Goal: Answer question/provide support: Share knowledge or assist other users

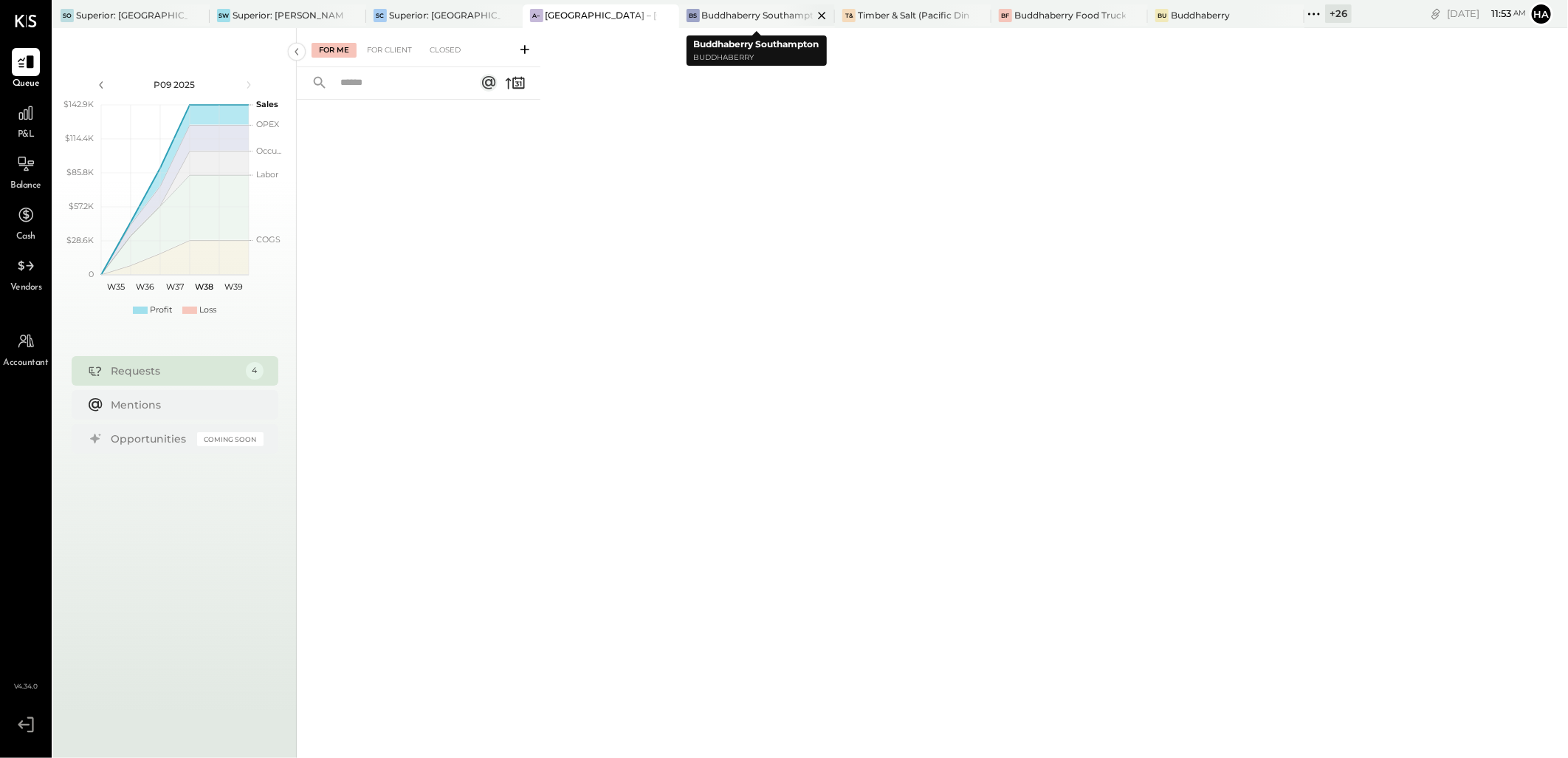
click at [737, 15] on div "Buddhaberry Southampton" at bounding box center [758, 15] width 111 height 13
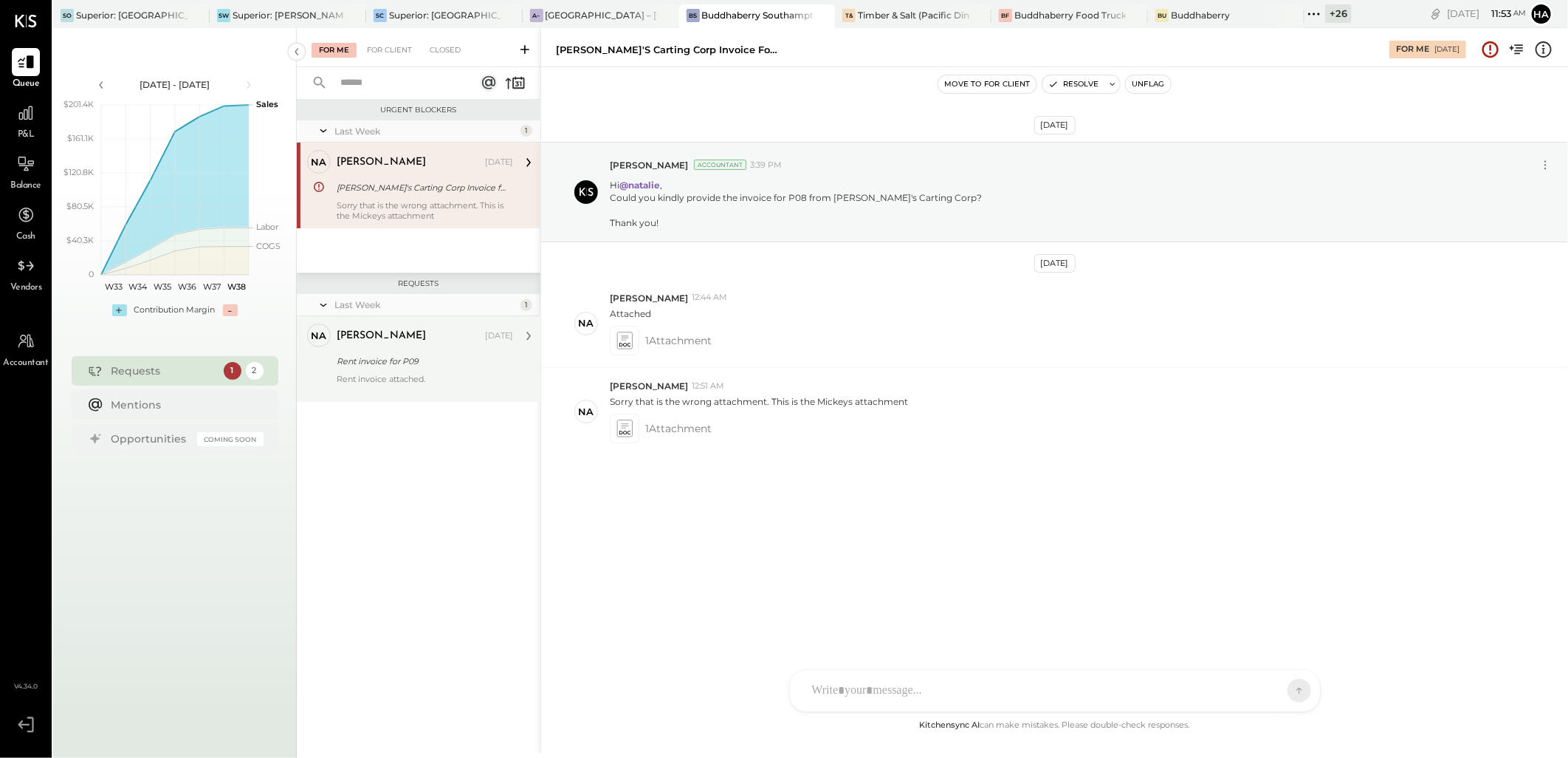
click at [407, 372] on div "[PERSON_NAME] [DATE] Rent invoice for P09 Rent invoice attached." at bounding box center [425, 359] width 176 height 71
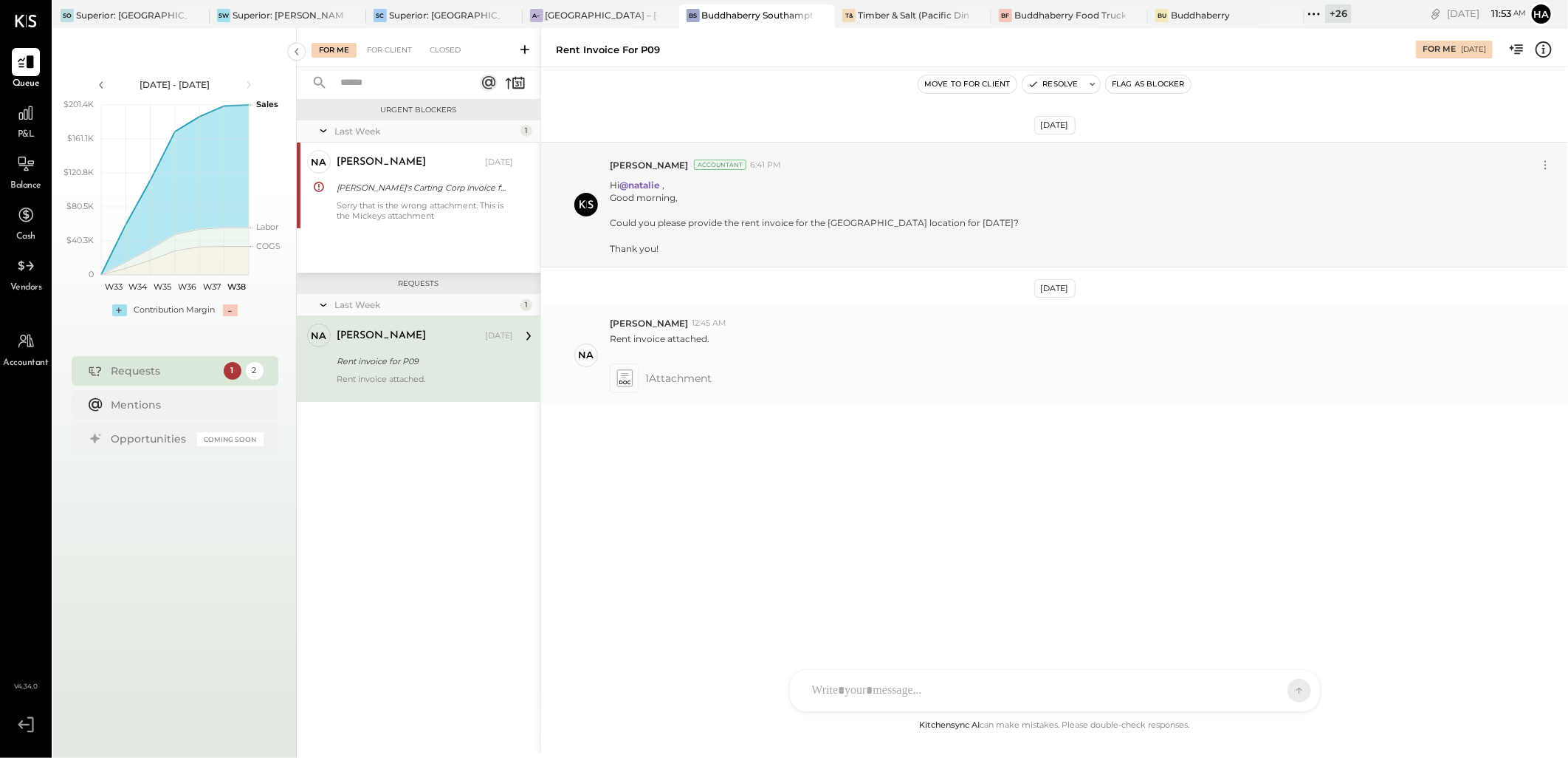
click at [629, 380] on icon at bounding box center [624, 378] width 15 height 17
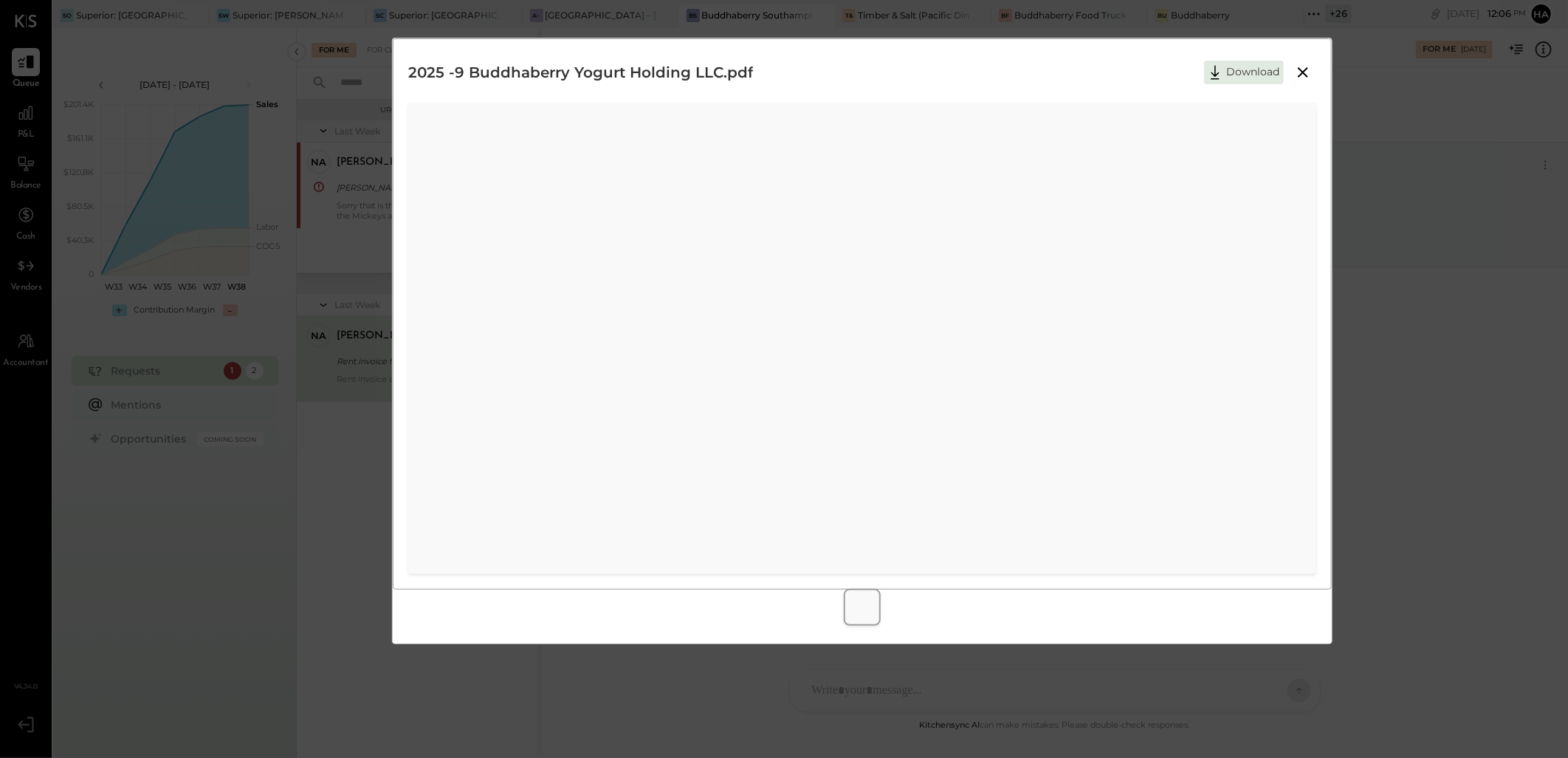
click at [1305, 71] on icon at bounding box center [1303, 72] width 18 height 18
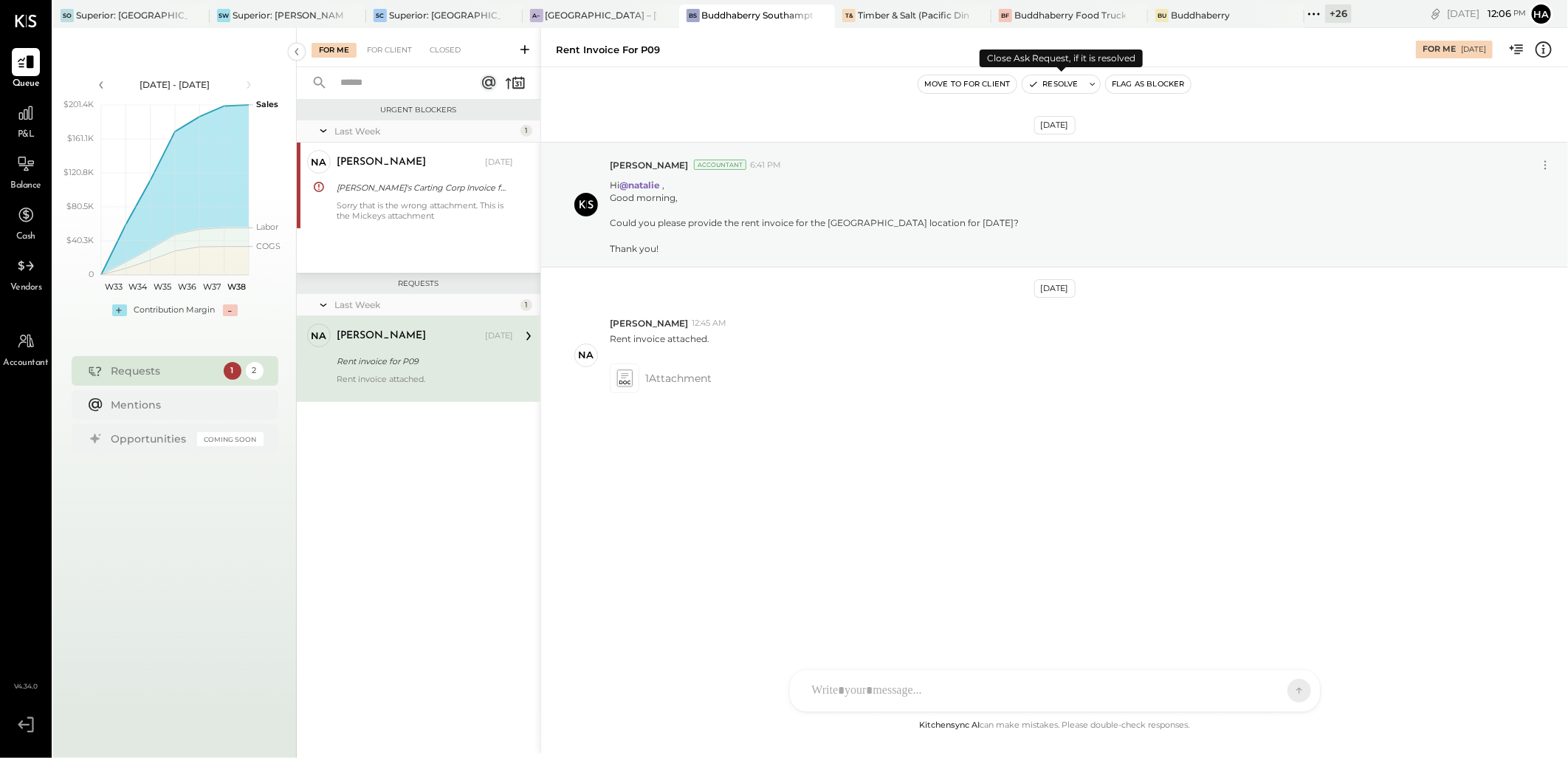
click at [1068, 81] on button "Resolve" at bounding box center [1053, 84] width 62 height 18
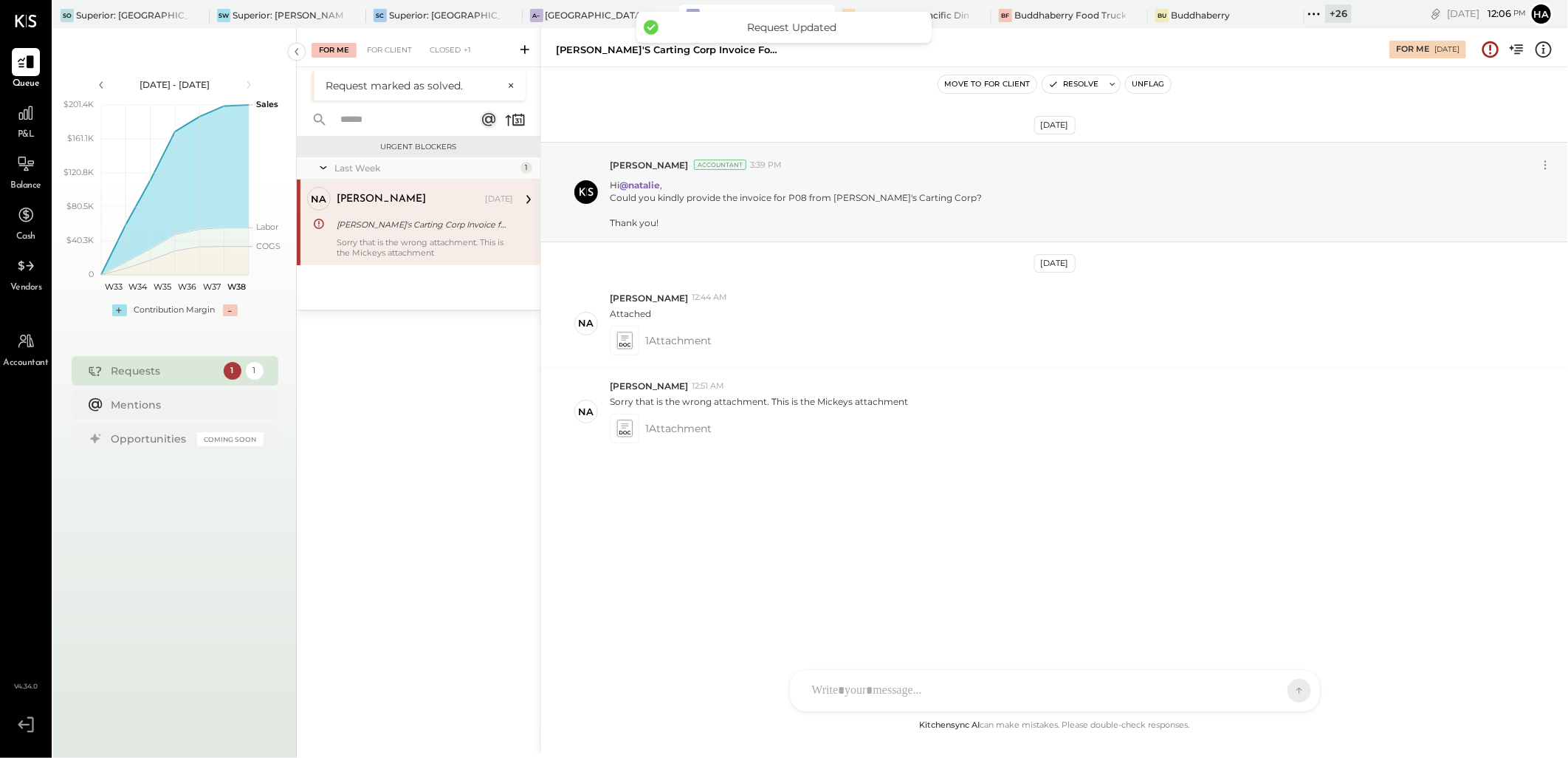
click at [366, 238] on div "Sorry that is the wrong attachment. This is the Mickeys attachment" at bounding box center [425, 248] width 176 height 21
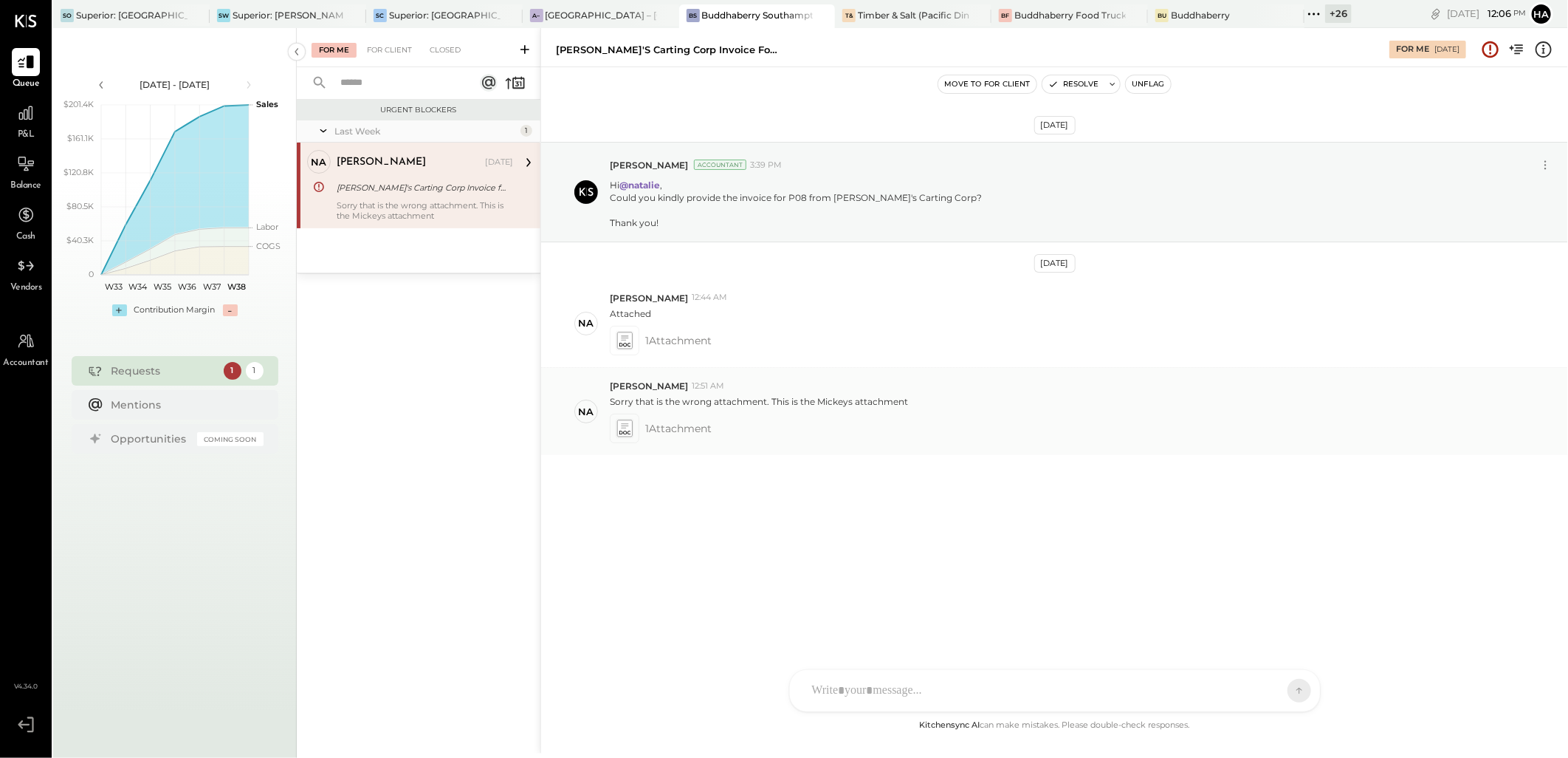
click at [626, 426] on icon at bounding box center [624, 427] width 7 height 5
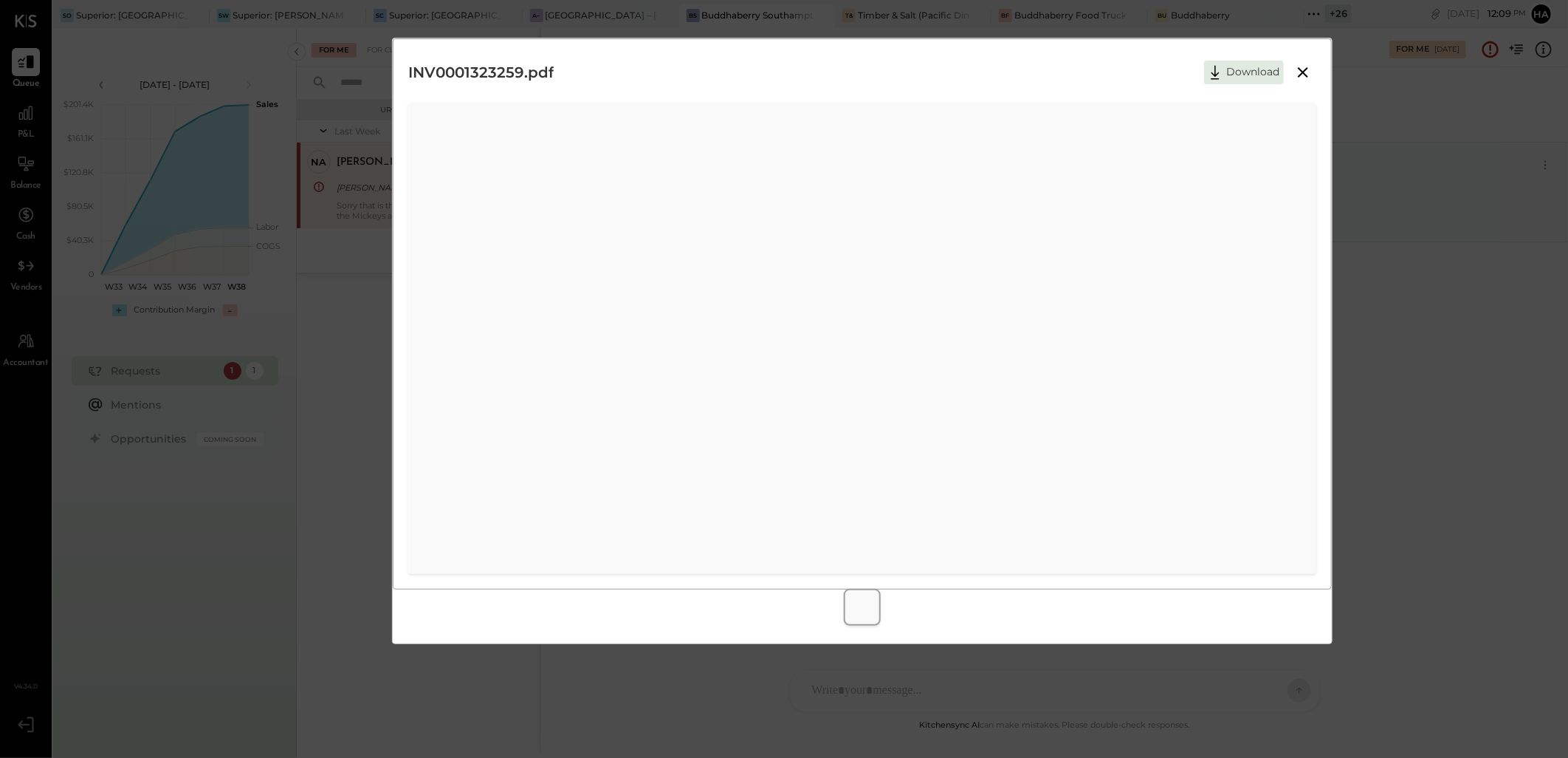
click at [1305, 71] on icon at bounding box center [1303, 72] width 10 height 10
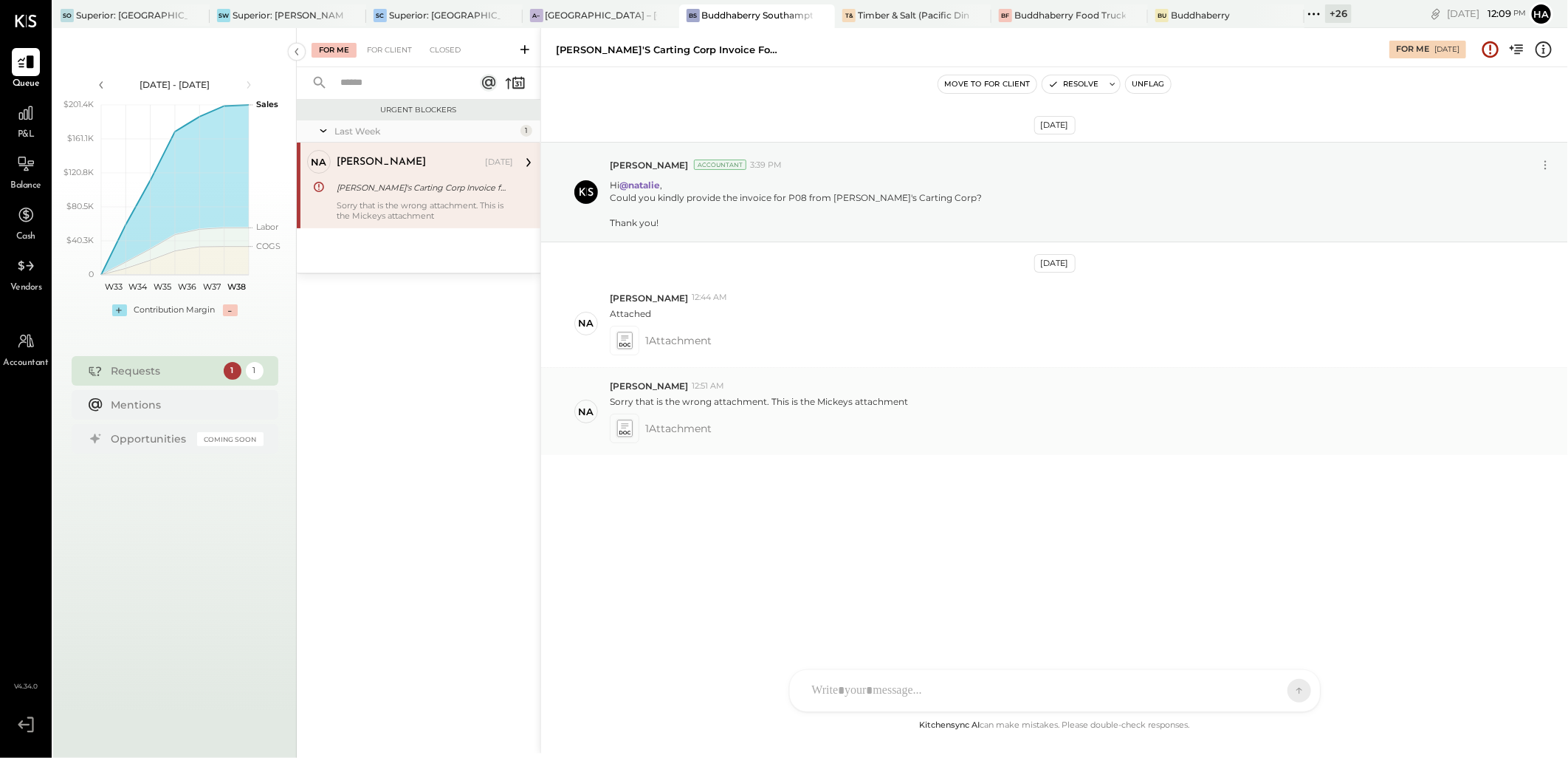
click at [622, 426] on icon at bounding box center [624, 427] width 7 height 5
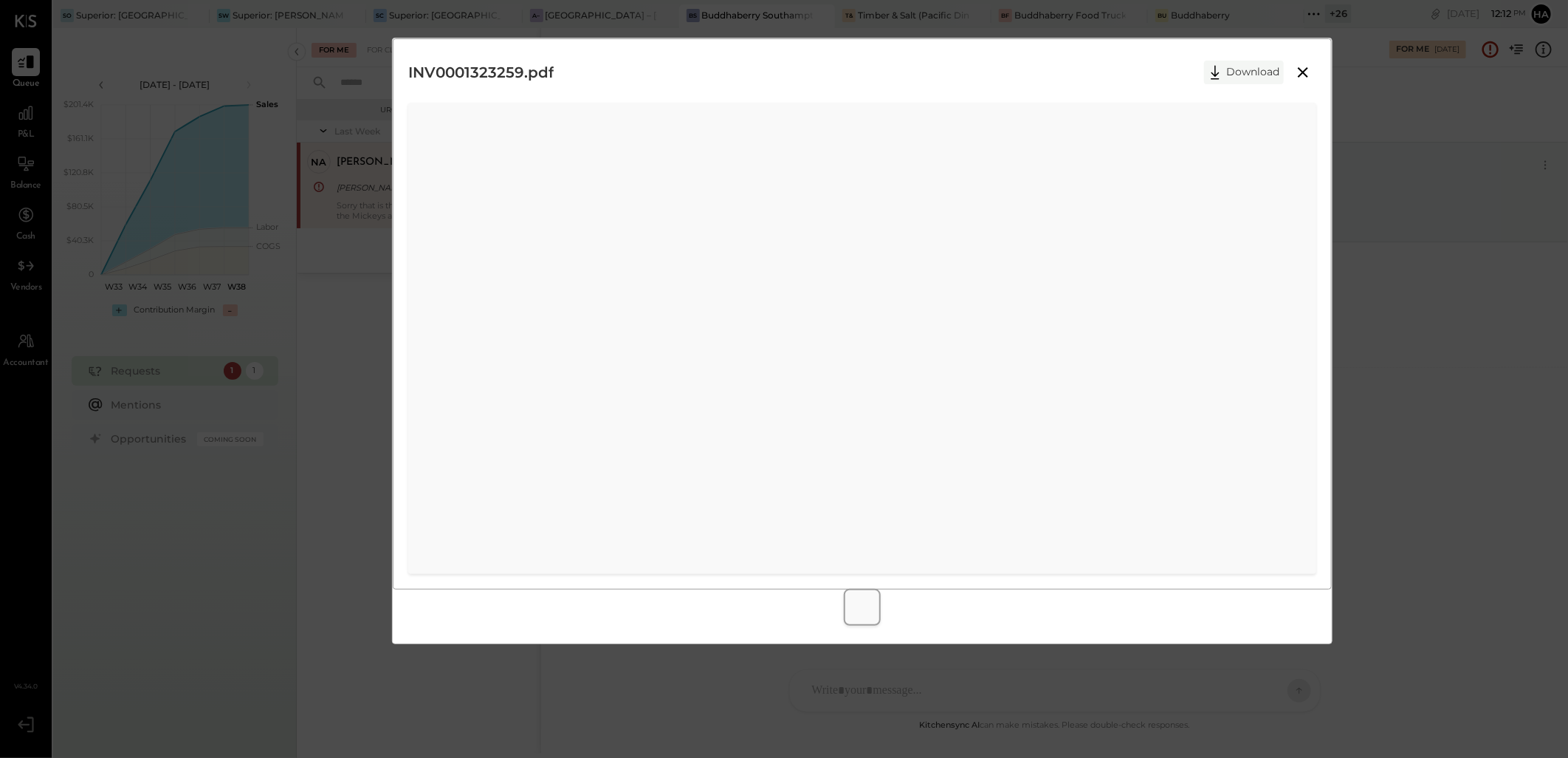
click at [1234, 71] on button "Download" at bounding box center [1243, 72] width 79 height 23
click at [1301, 71] on icon at bounding box center [1303, 72] width 18 height 18
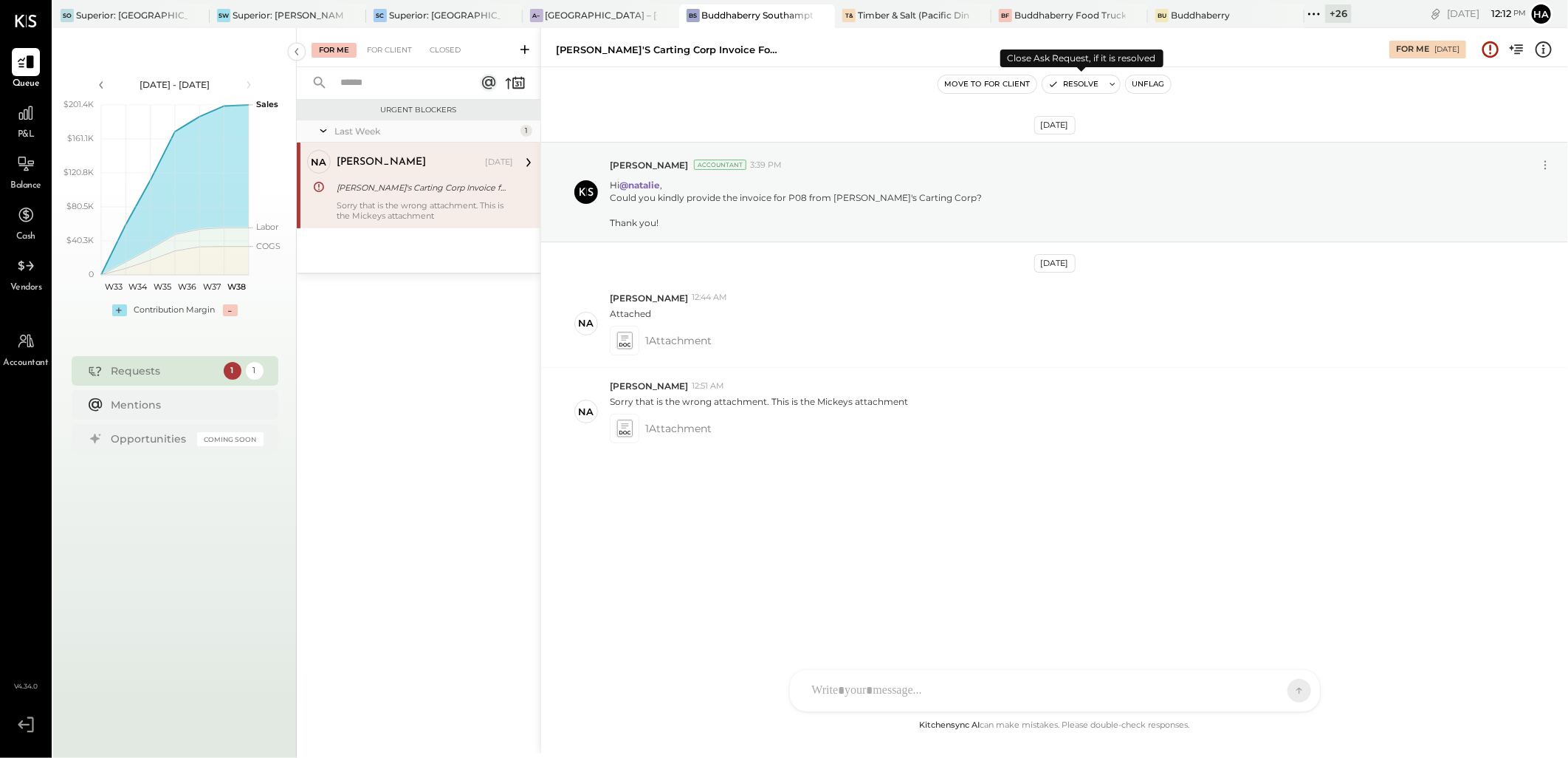
click at [1081, 83] on button "Resolve" at bounding box center [1073, 84] width 62 height 18
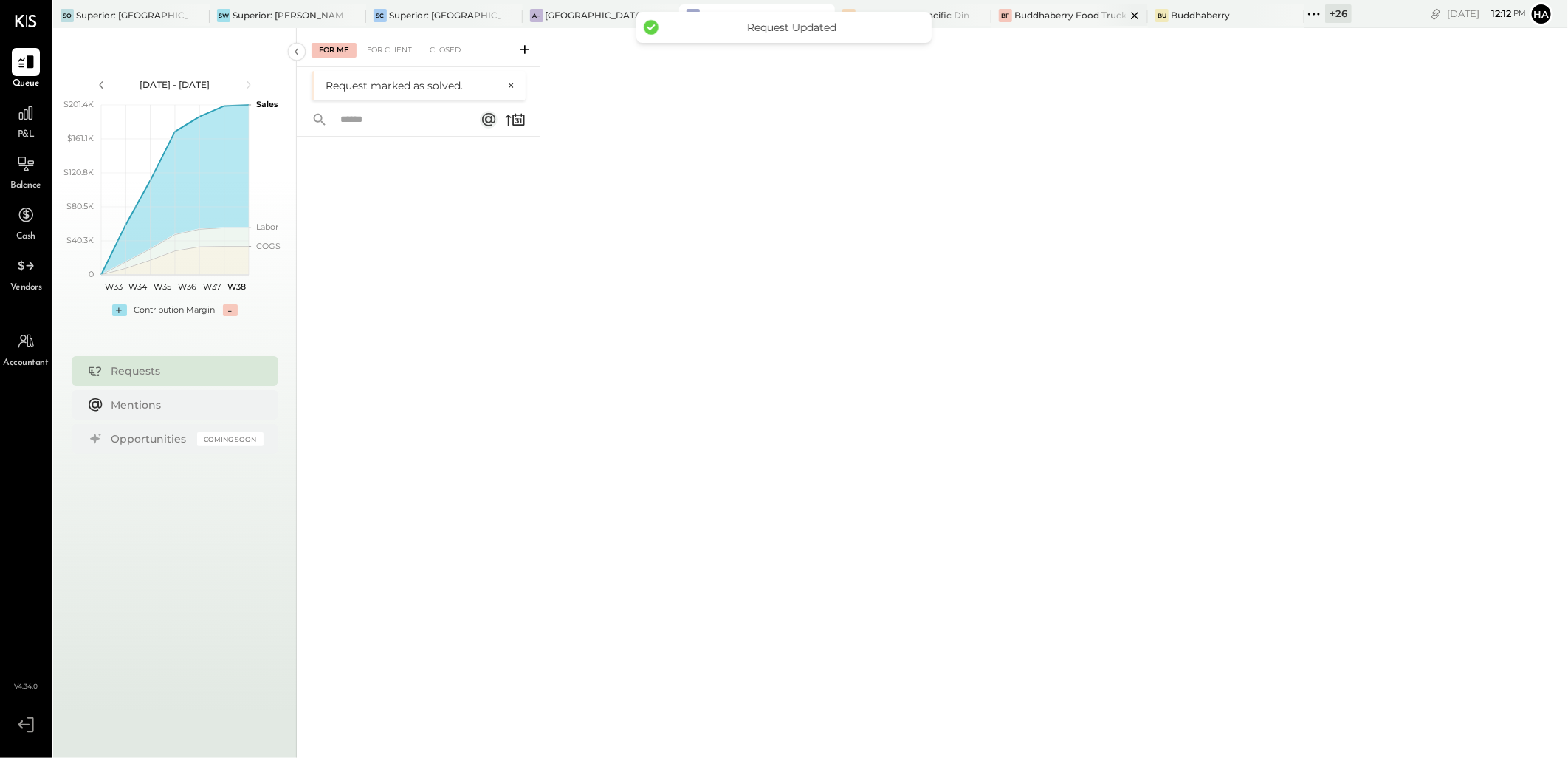
click at [1082, 11] on div "Buddhaberry Food Truck" at bounding box center [1070, 15] width 111 height 13
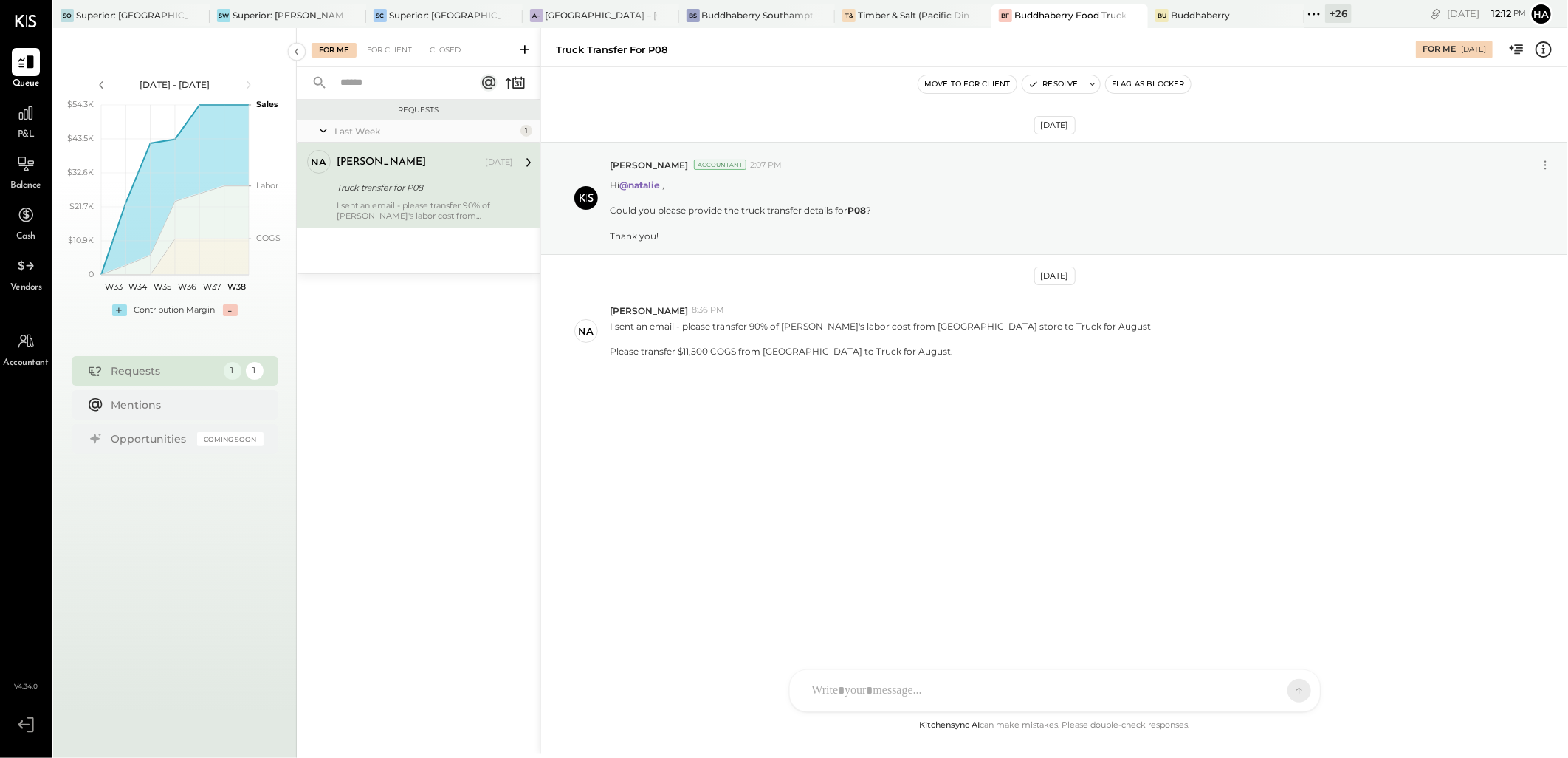
click at [394, 193] on div "Truck transfer for P08" at bounding box center [422, 188] width 172 height 14
click at [1049, 82] on button "Resolve" at bounding box center [1053, 84] width 62 height 18
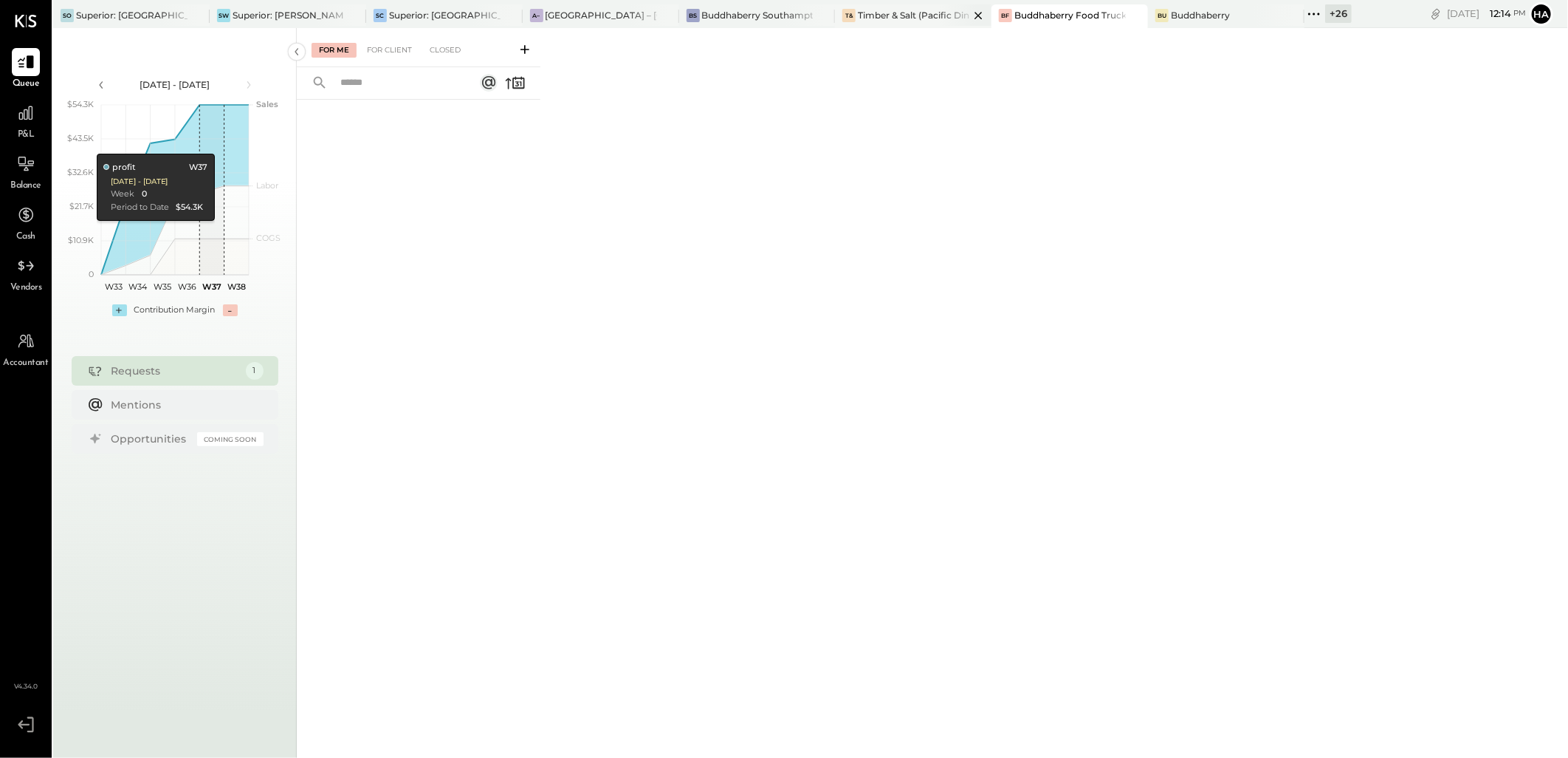
click at [870, 21] on div "Timber & Salt (Pacific Dining CA1 LLC)" at bounding box center [913, 15] width 111 height 13
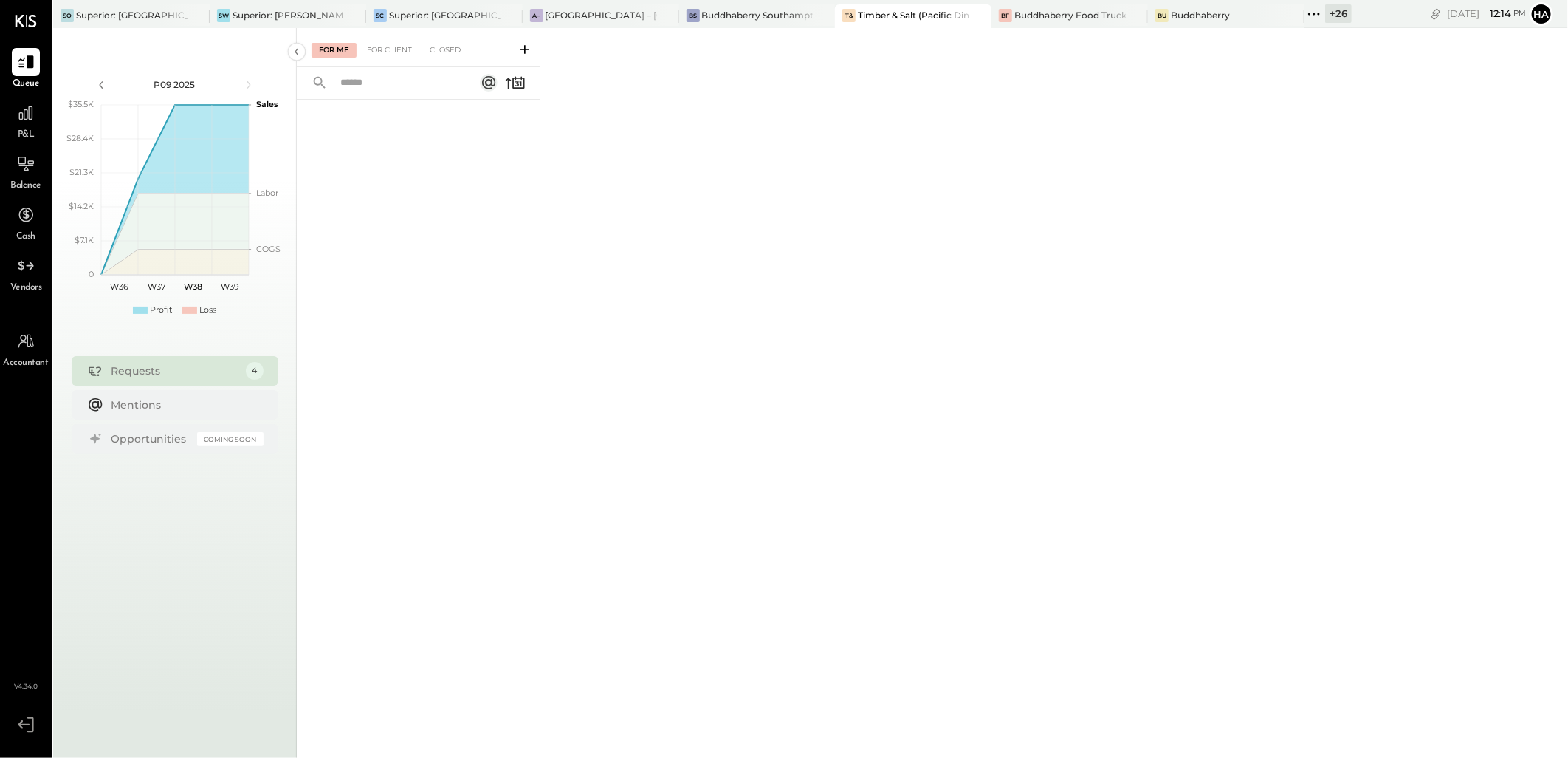
click at [1333, 14] on div "+ 26" at bounding box center [1338, 14] width 26 height 18
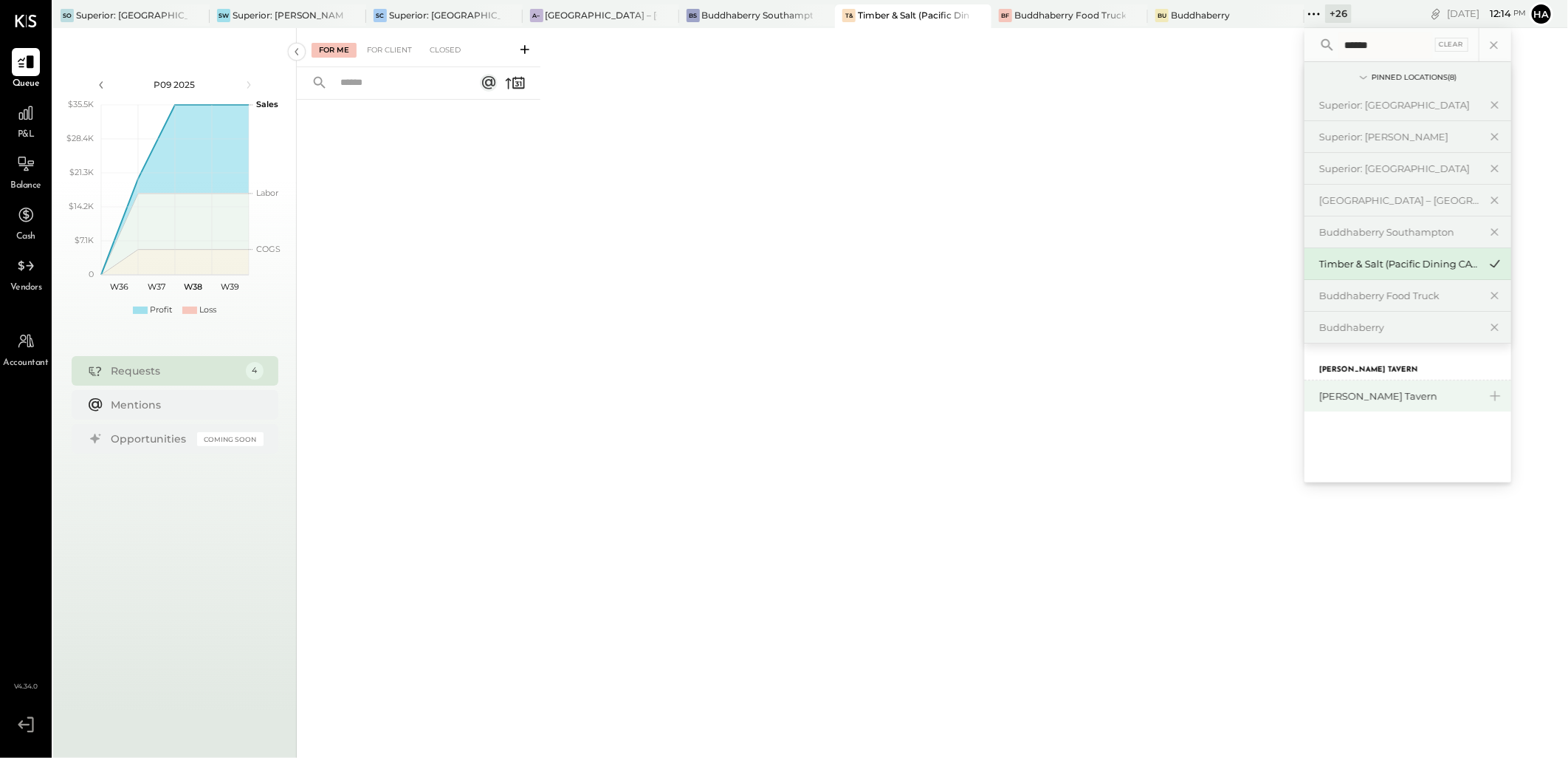
type input "******"
click at [1359, 397] on div "[PERSON_NAME] Tavern" at bounding box center [1399, 396] width 160 height 14
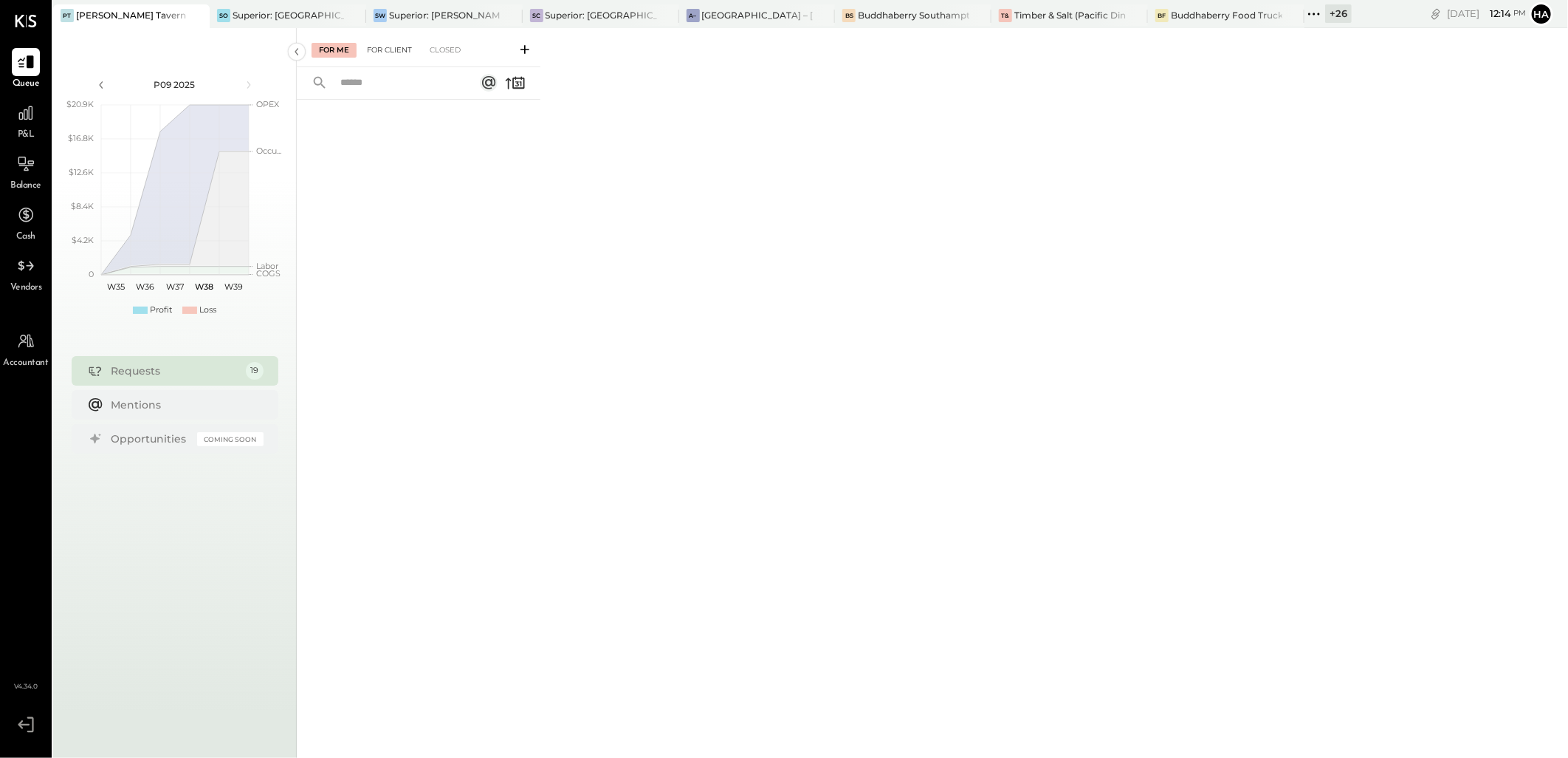
click at [386, 50] on div "For Client" at bounding box center [390, 50] width 60 height 14
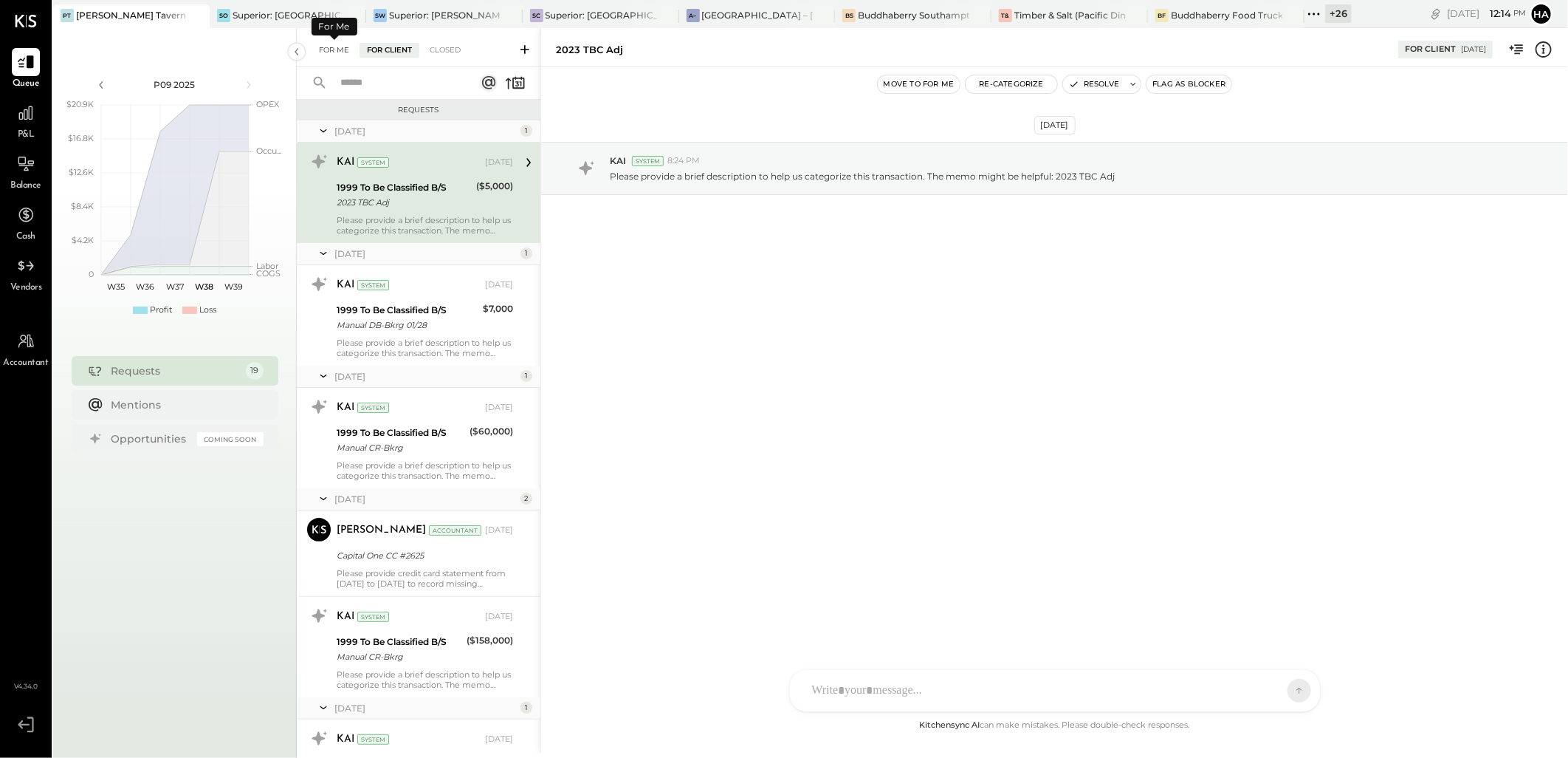
click at [337, 47] on div "For Me" at bounding box center [334, 50] width 45 height 14
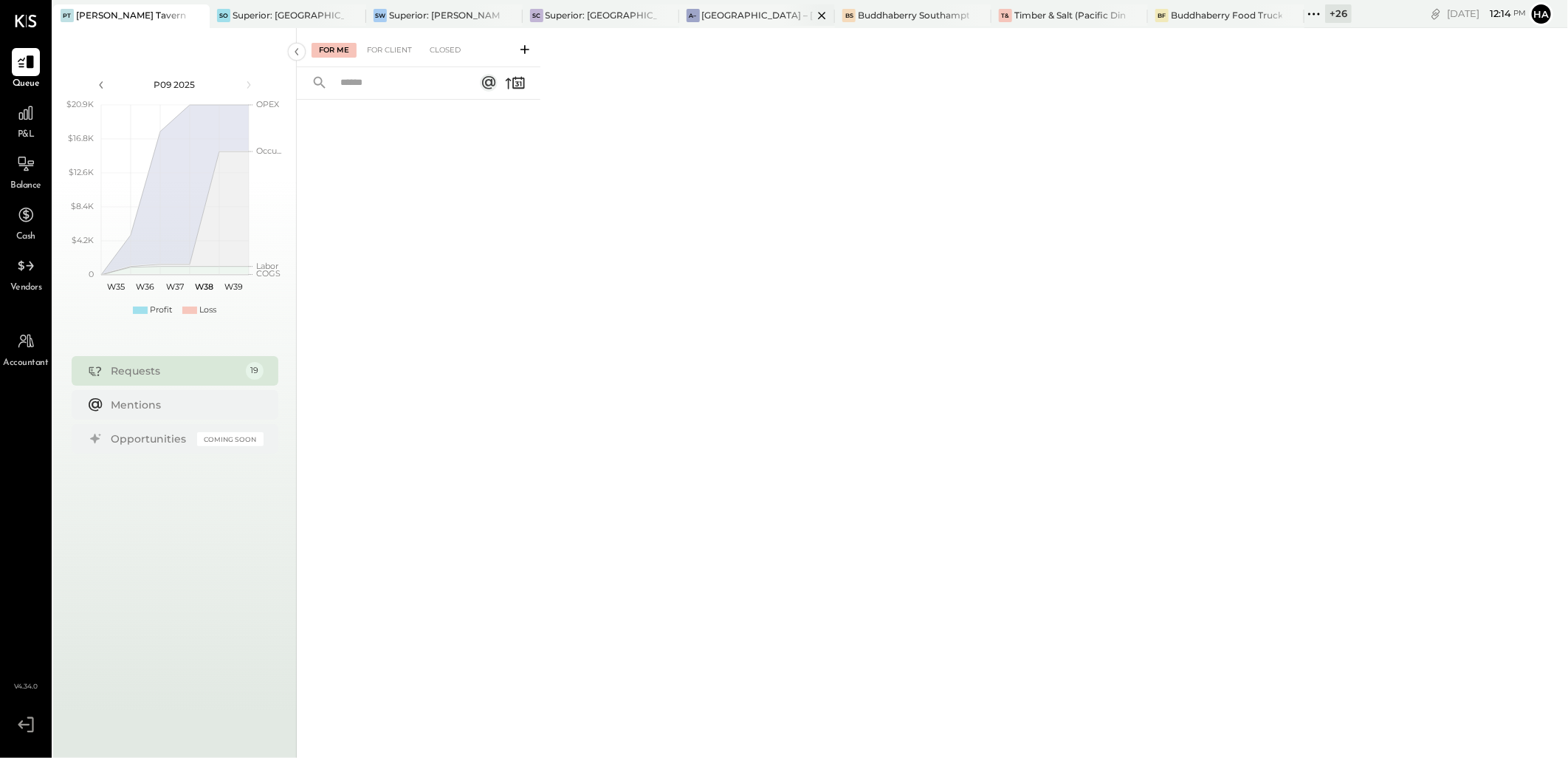
click at [819, 12] on icon at bounding box center [822, 15] width 7 height 7
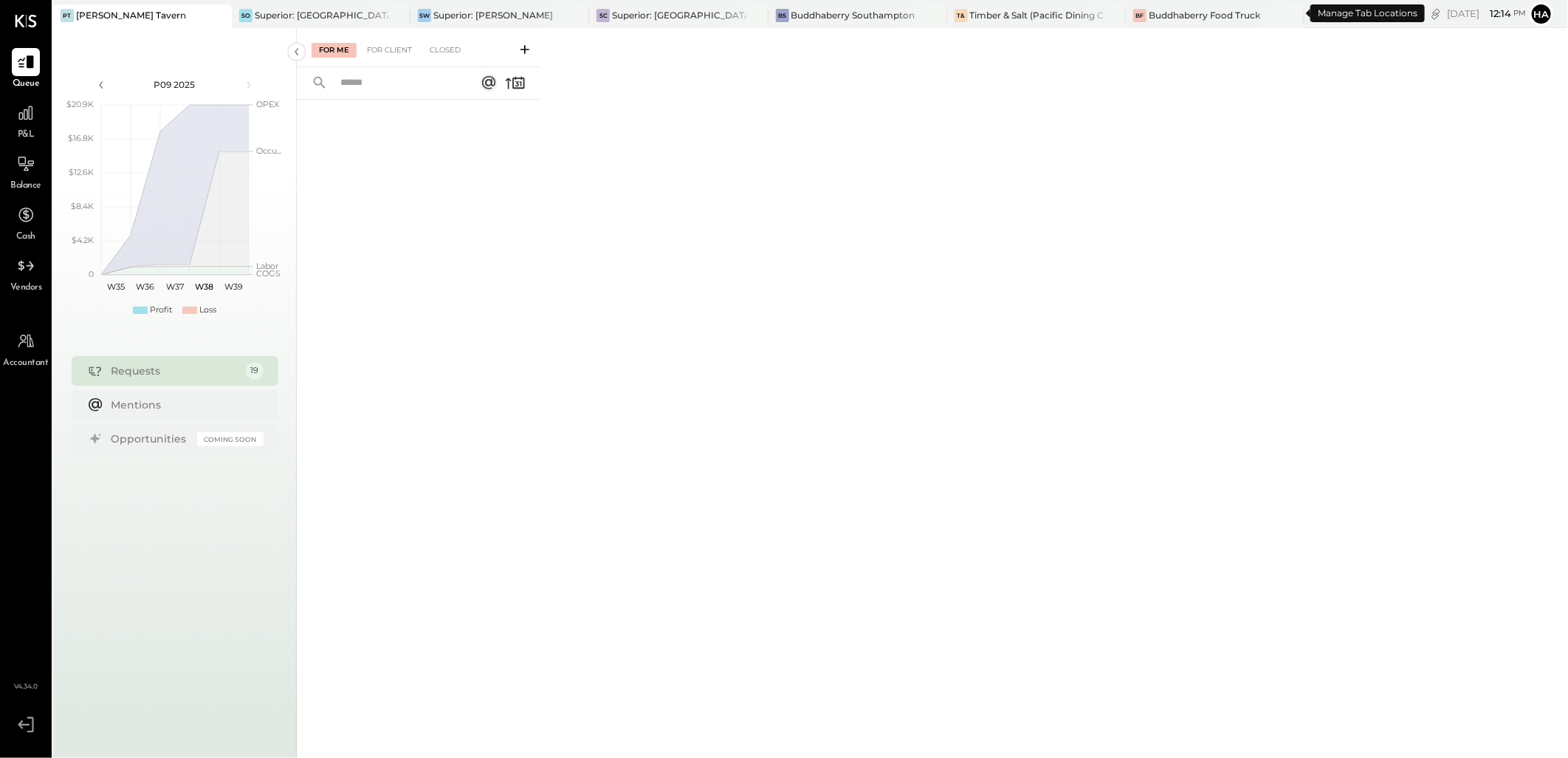
click at [1325, 13] on div "+ 27" at bounding box center [1338, 14] width 26 height 18
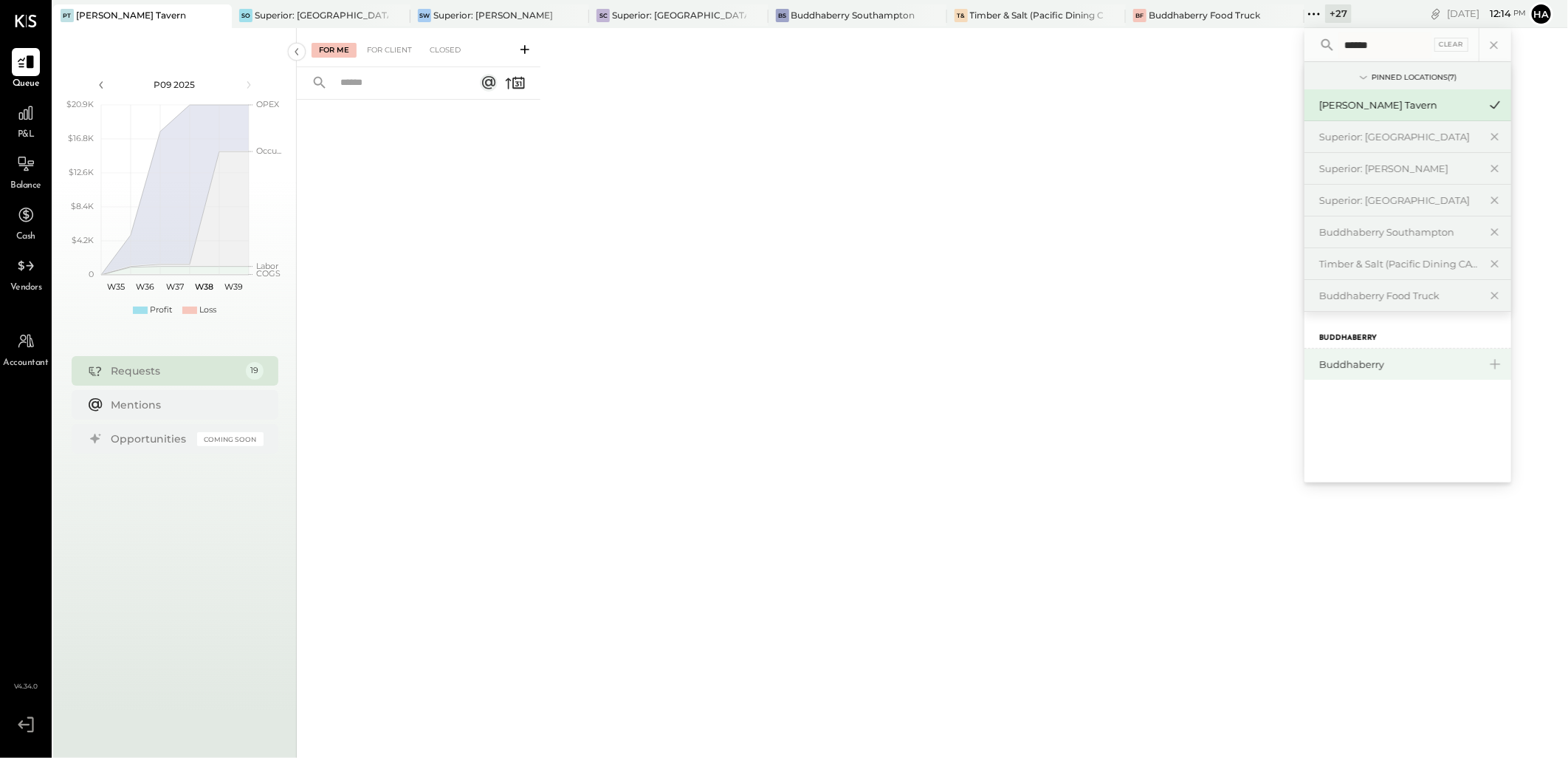
type input "******"
click at [1319, 358] on div "Buddhaberry" at bounding box center [1399, 365] width 160 height 14
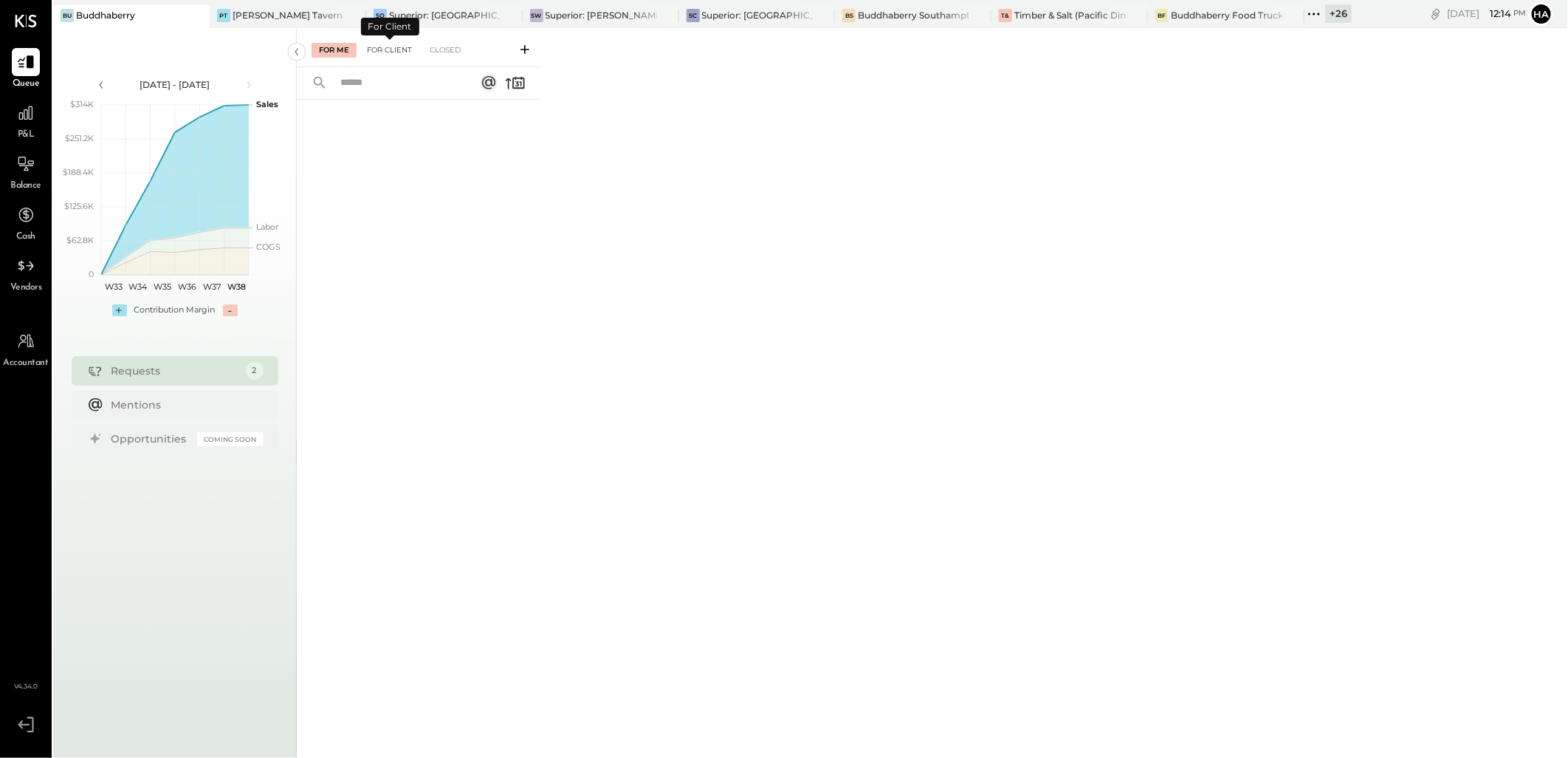
click at [382, 51] on div "For Client" at bounding box center [390, 50] width 60 height 14
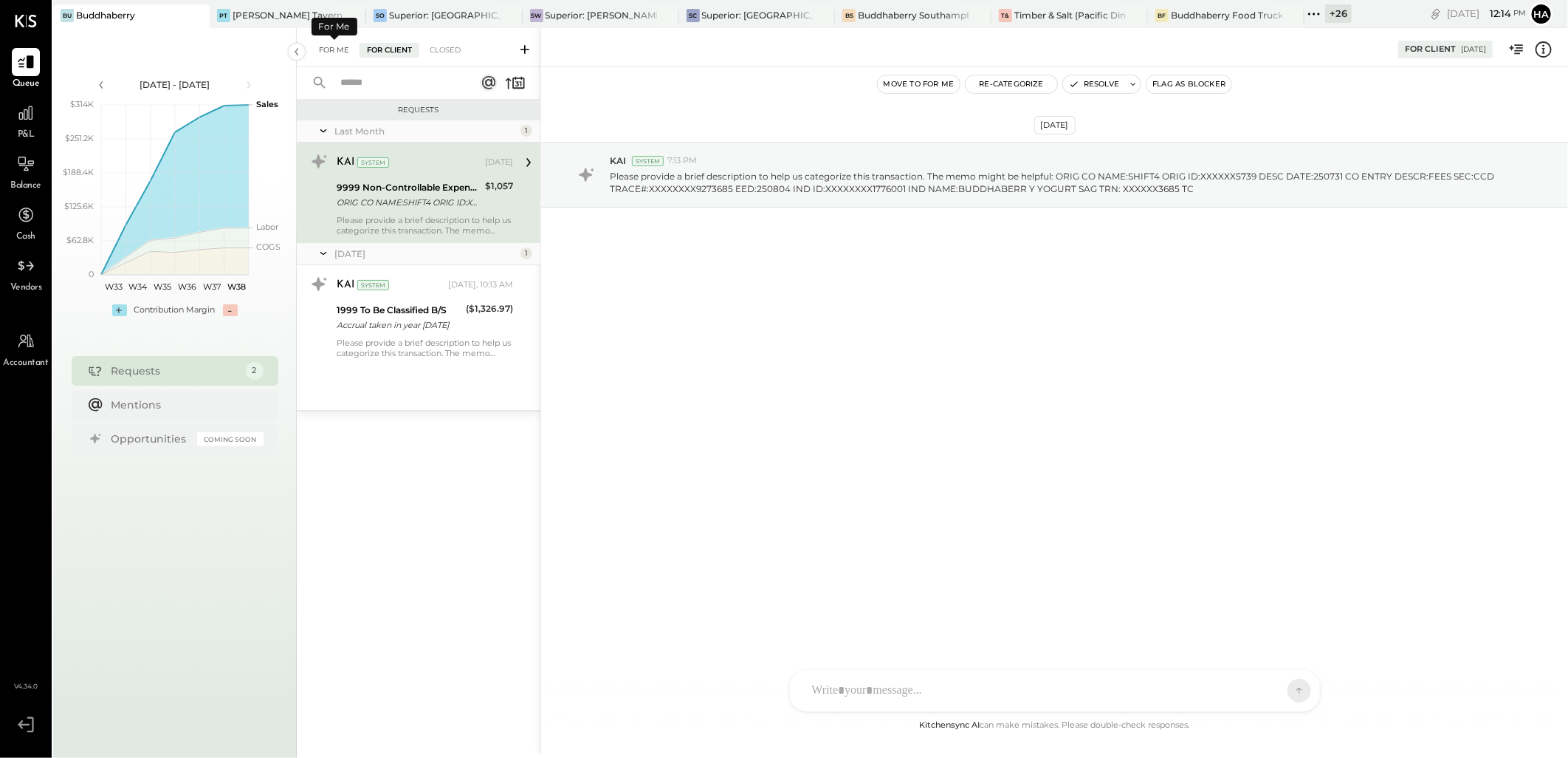
click at [334, 49] on div "For Me" at bounding box center [334, 50] width 45 height 14
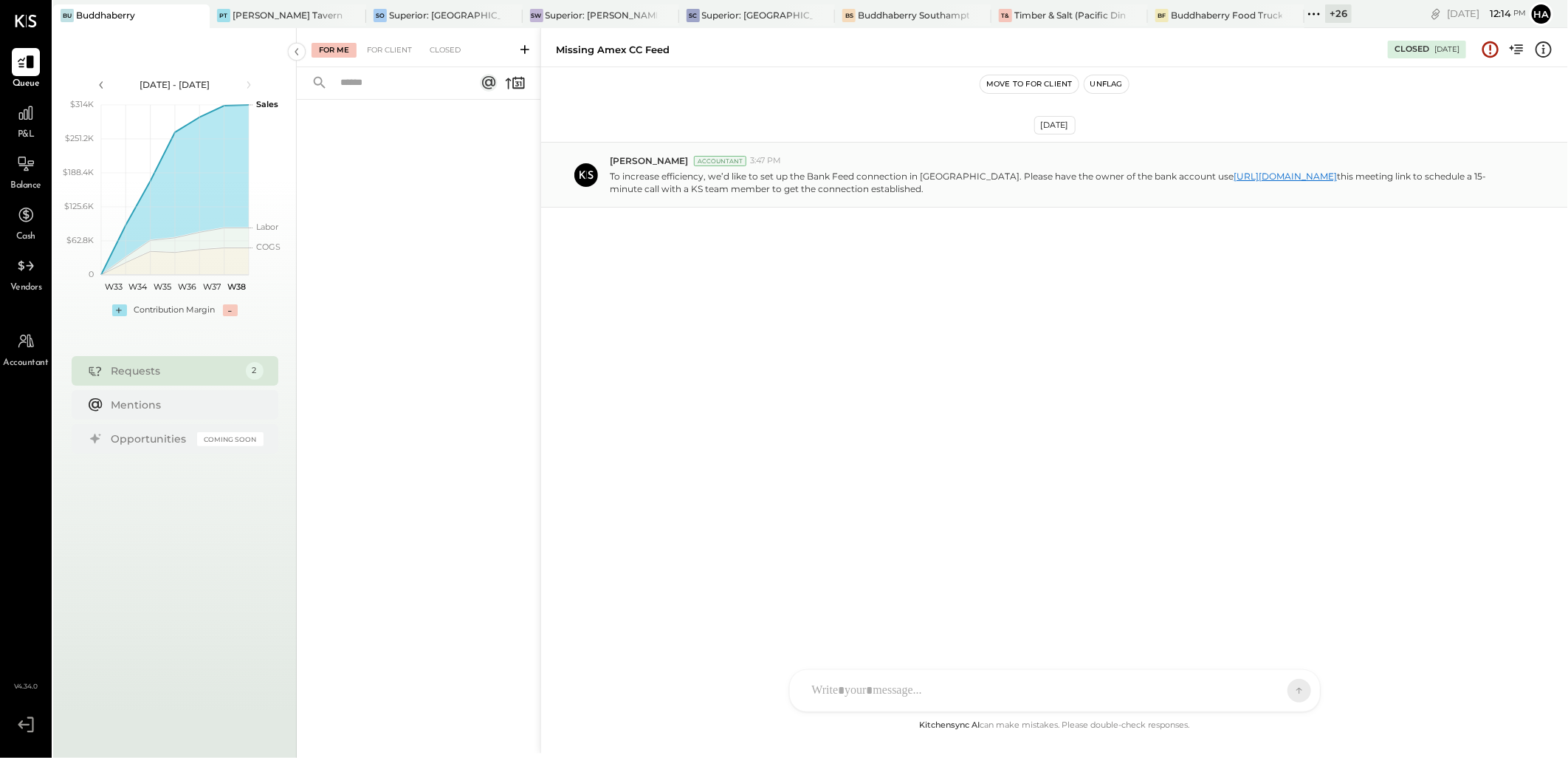
click at [1234, 174] on link "[URL][DOMAIN_NAME]" at bounding box center [1285, 176] width 103 height 11
click at [391, 51] on div "For Client" at bounding box center [390, 50] width 60 height 14
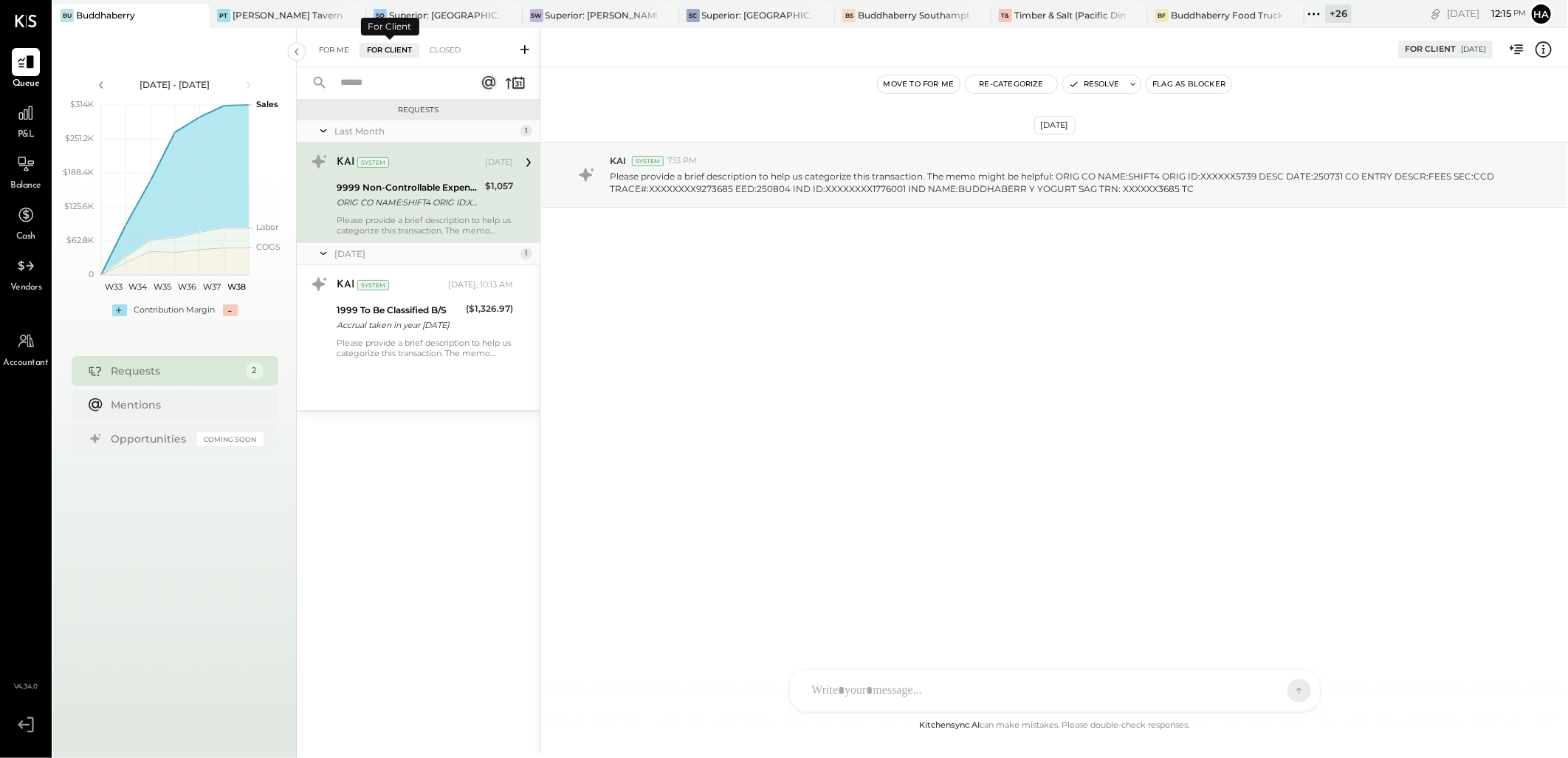
click at [325, 47] on div "For Me" at bounding box center [334, 50] width 45 height 14
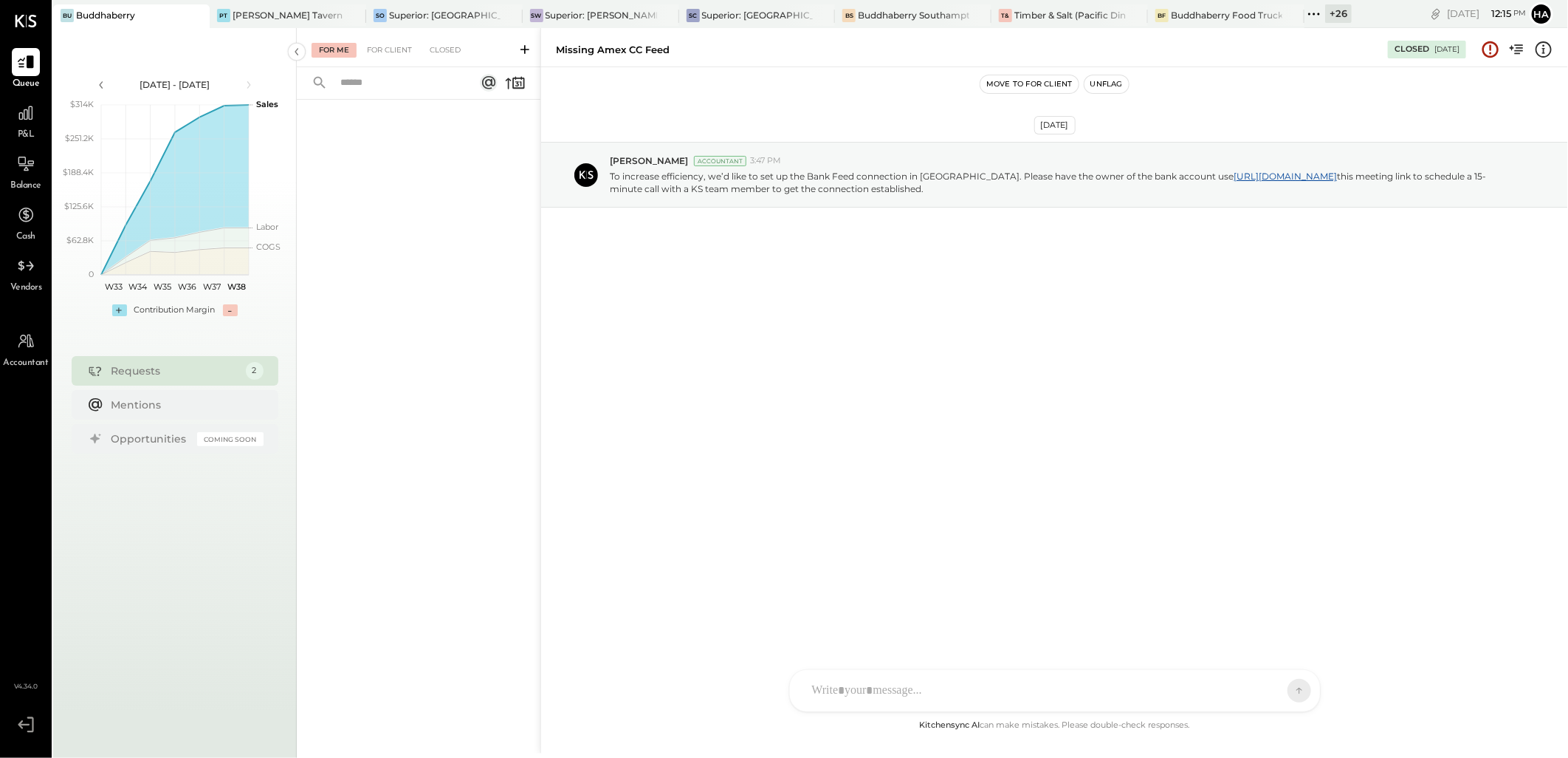
click at [335, 48] on div "For Me" at bounding box center [334, 50] width 45 height 14
click at [397, 53] on div "For Client" at bounding box center [390, 50] width 60 height 14
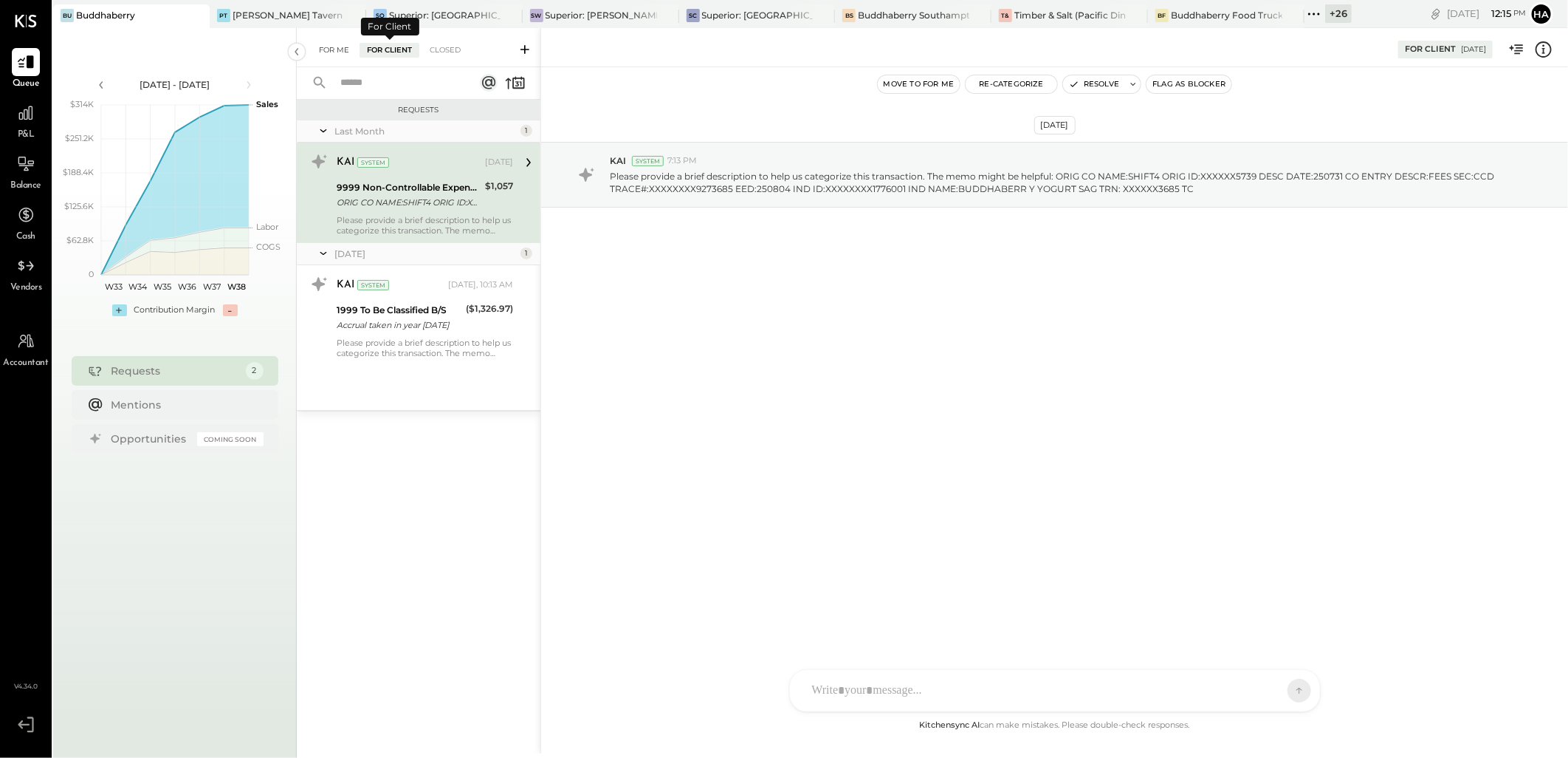
click at [312, 46] on div "For Me" at bounding box center [334, 50] width 45 height 14
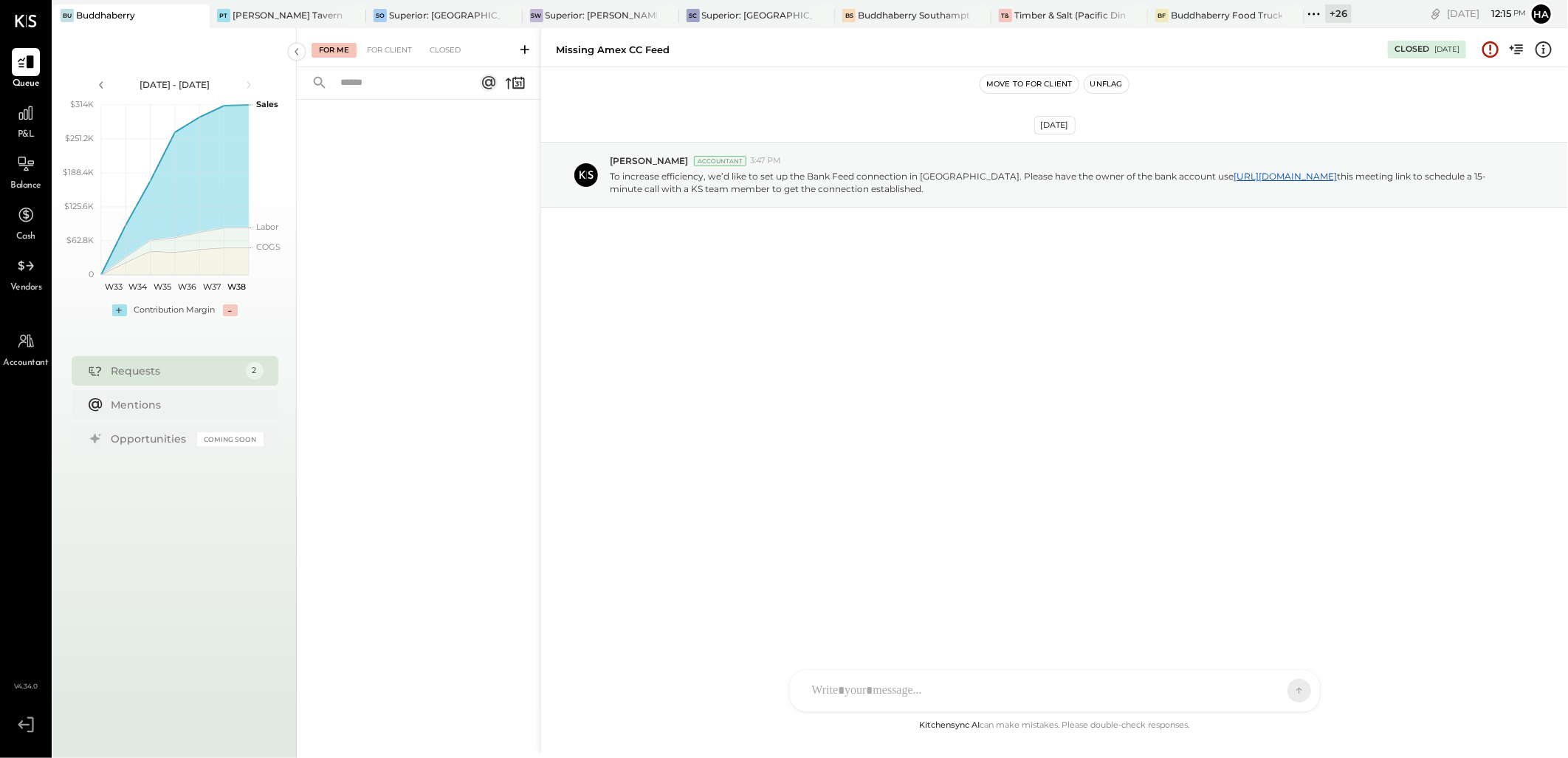
click at [1029, 87] on button "Move to for client" at bounding box center [1029, 84] width 99 height 18
click at [389, 51] on div "For Client +1" at bounding box center [395, 50] width 71 height 14
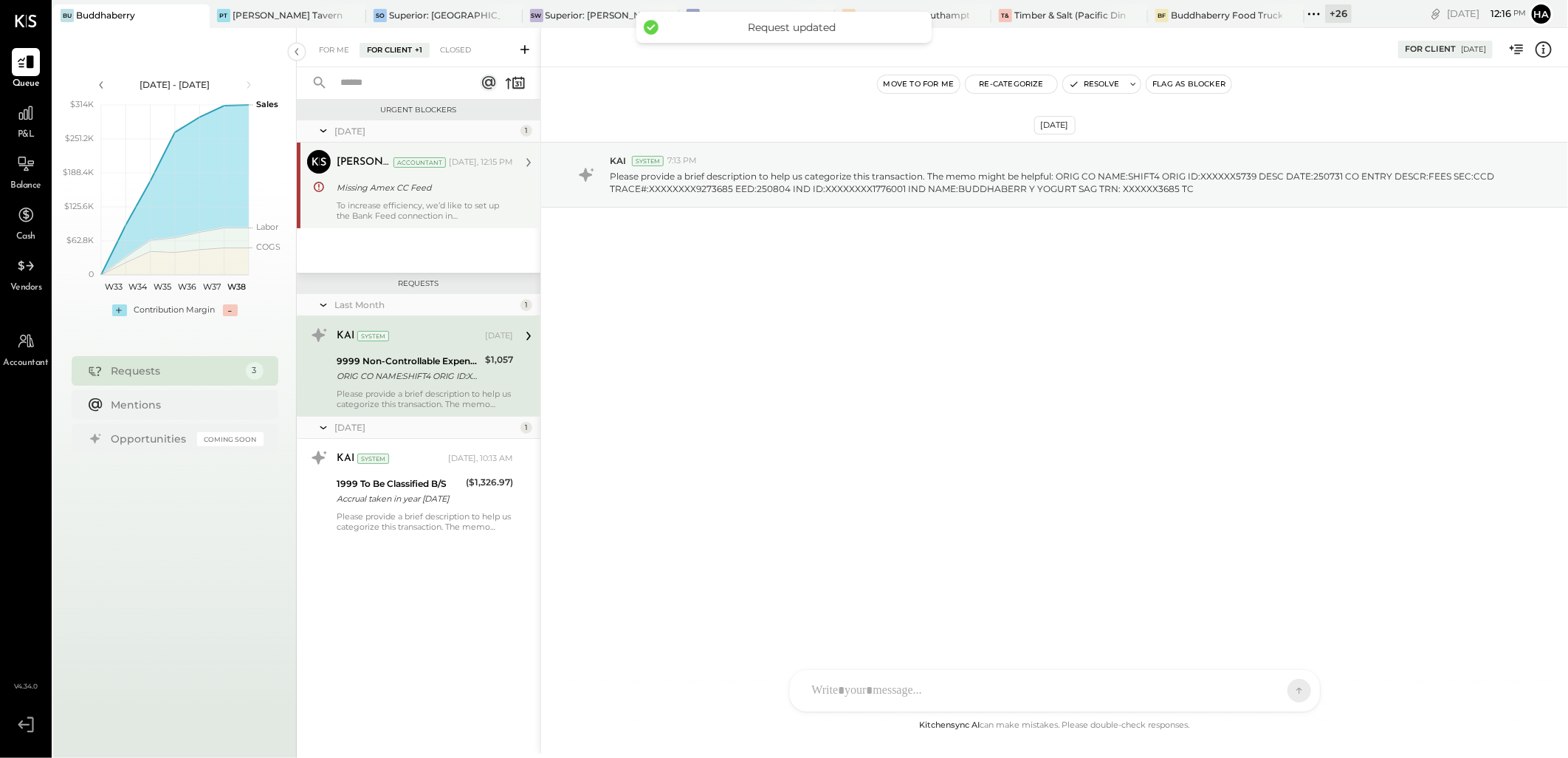
click at [399, 217] on div "To increase efficiency, we’d like to set up the Bank Feed connection in [GEOGRA…" at bounding box center [425, 211] width 176 height 21
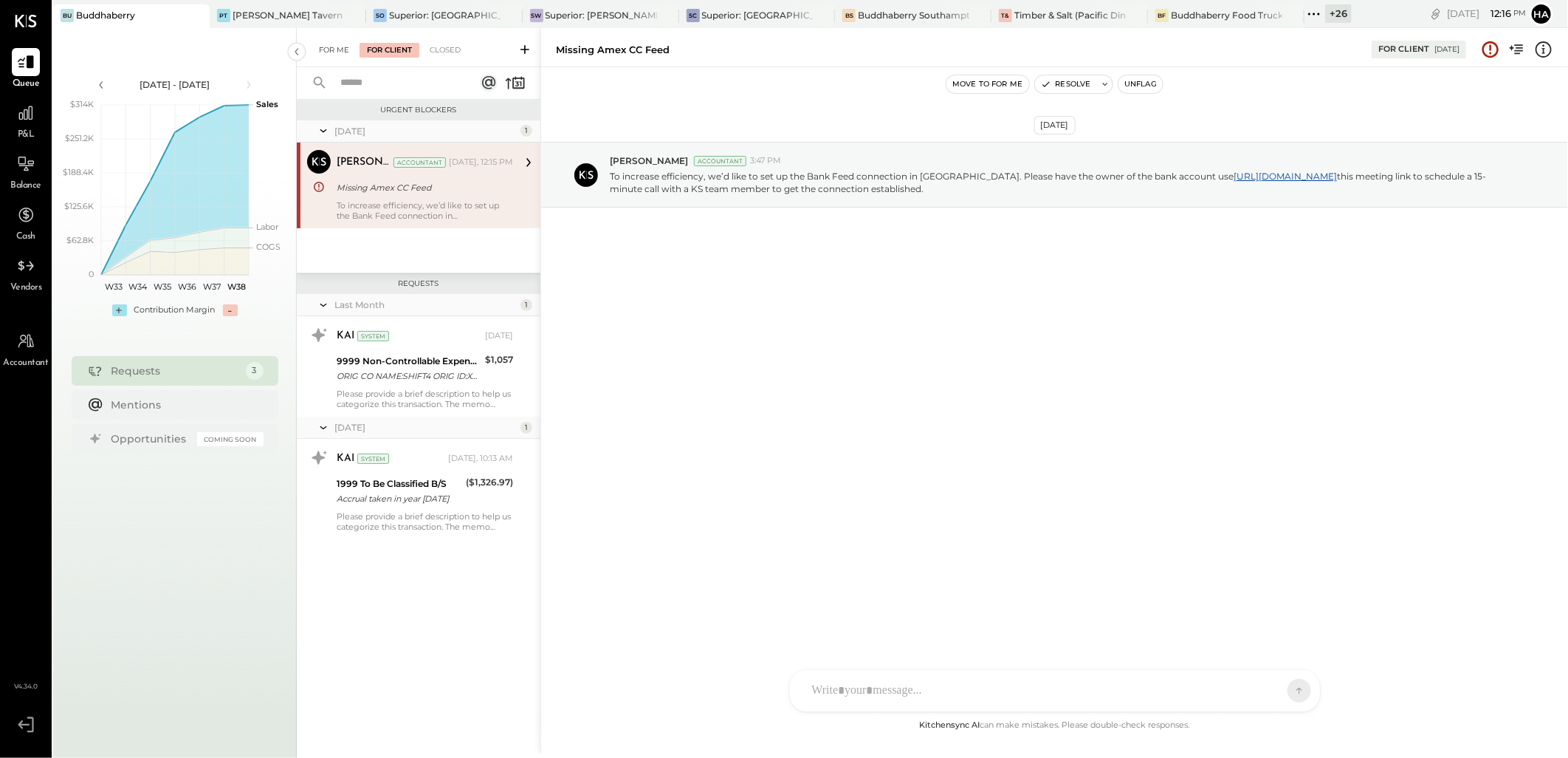
click at [313, 44] on div "For Me" at bounding box center [334, 50] width 45 height 14
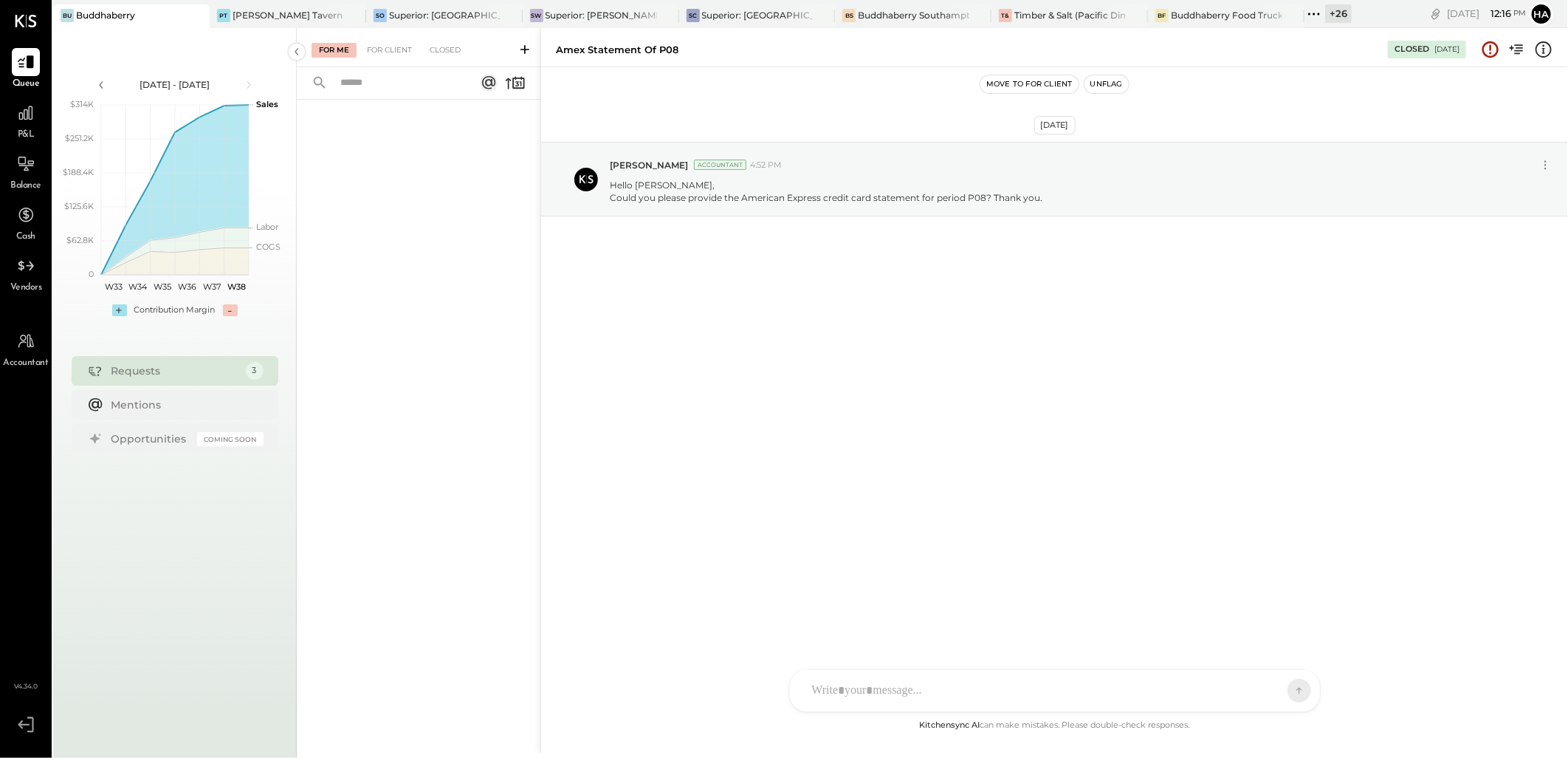
click at [1049, 87] on button "Move to for client" at bounding box center [1029, 84] width 99 height 18
click at [1071, 83] on button "Resolve" at bounding box center [1065, 84] width 62 height 18
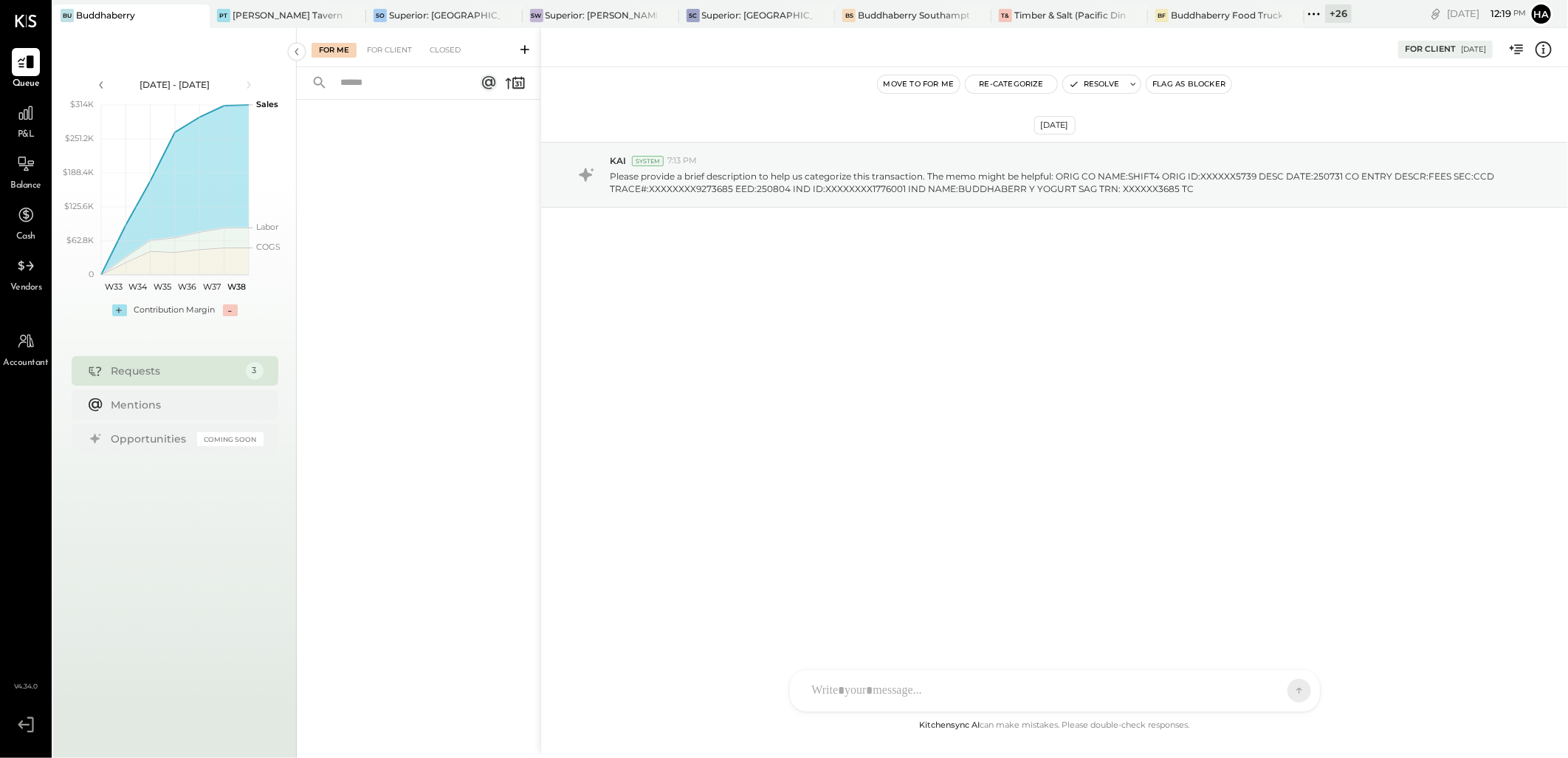
click at [1340, 14] on div "+ 26" at bounding box center [1338, 14] width 26 height 18
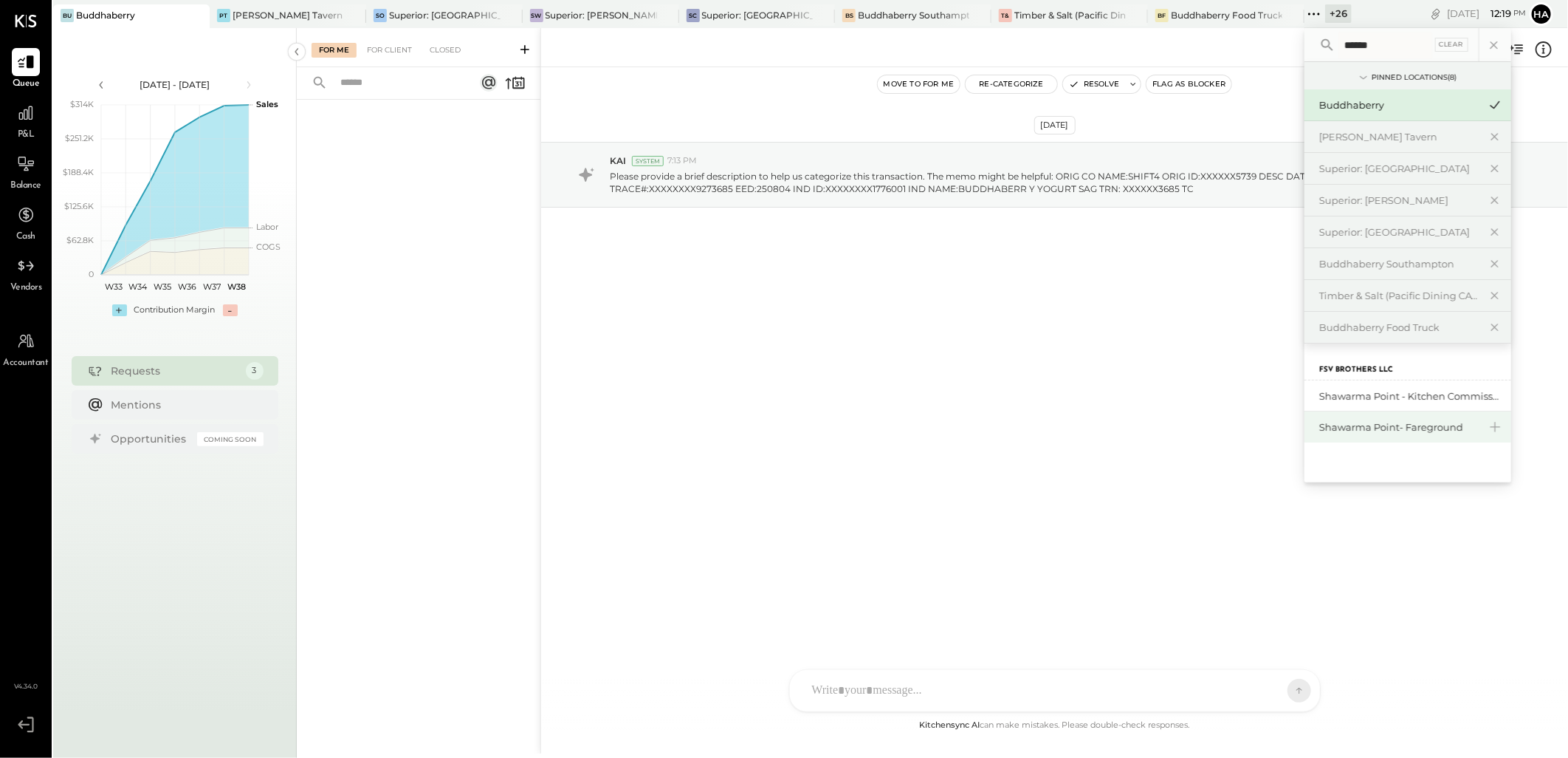
type input "******"
click at [1398, 426] on div "Shawarma Point- Fareground" at bounding box center [1399, 428] width 160 height 14
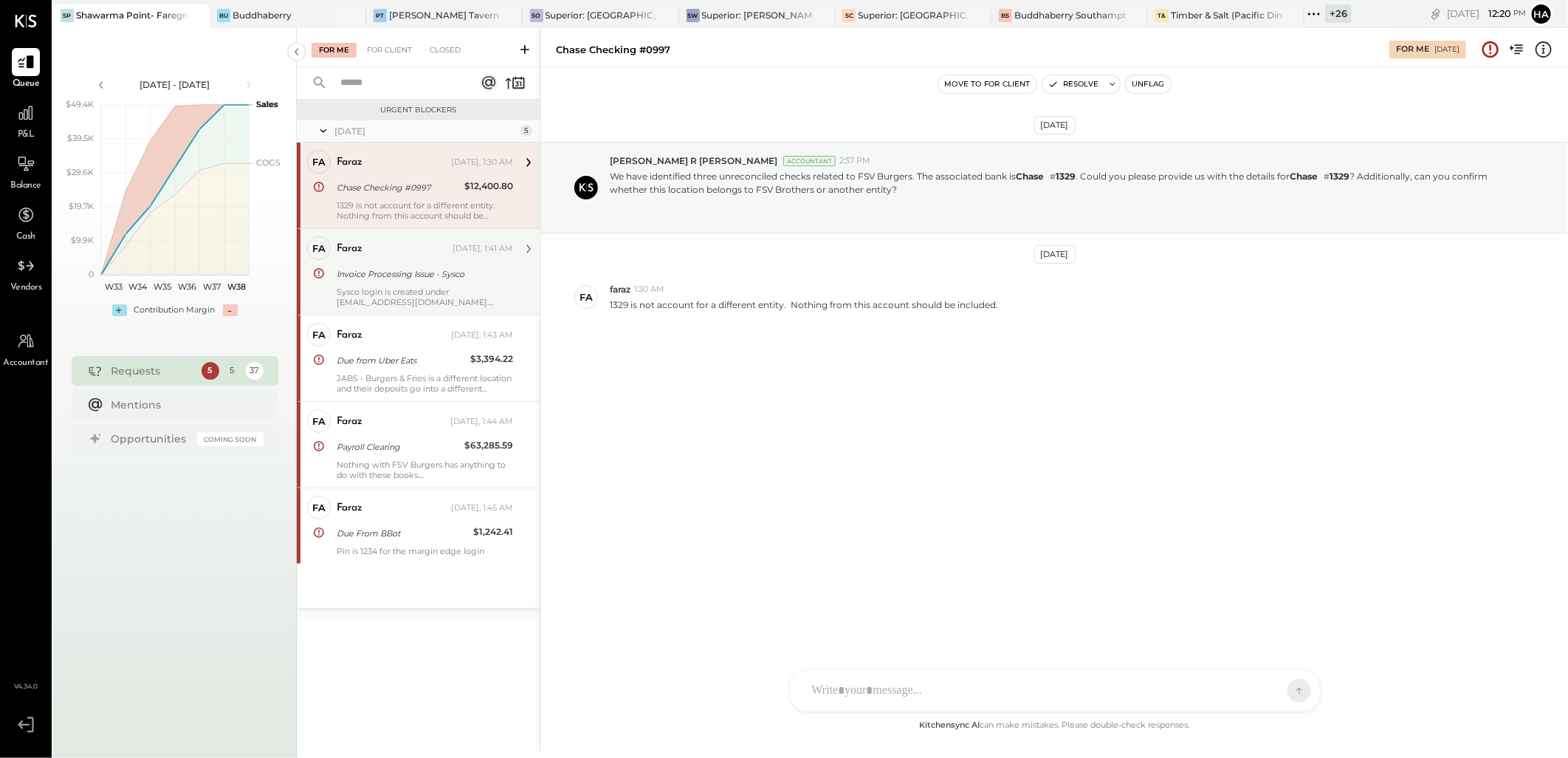
click at [388, 254] on div "faraz" at bounding box center [393, 249] width 113 height 14
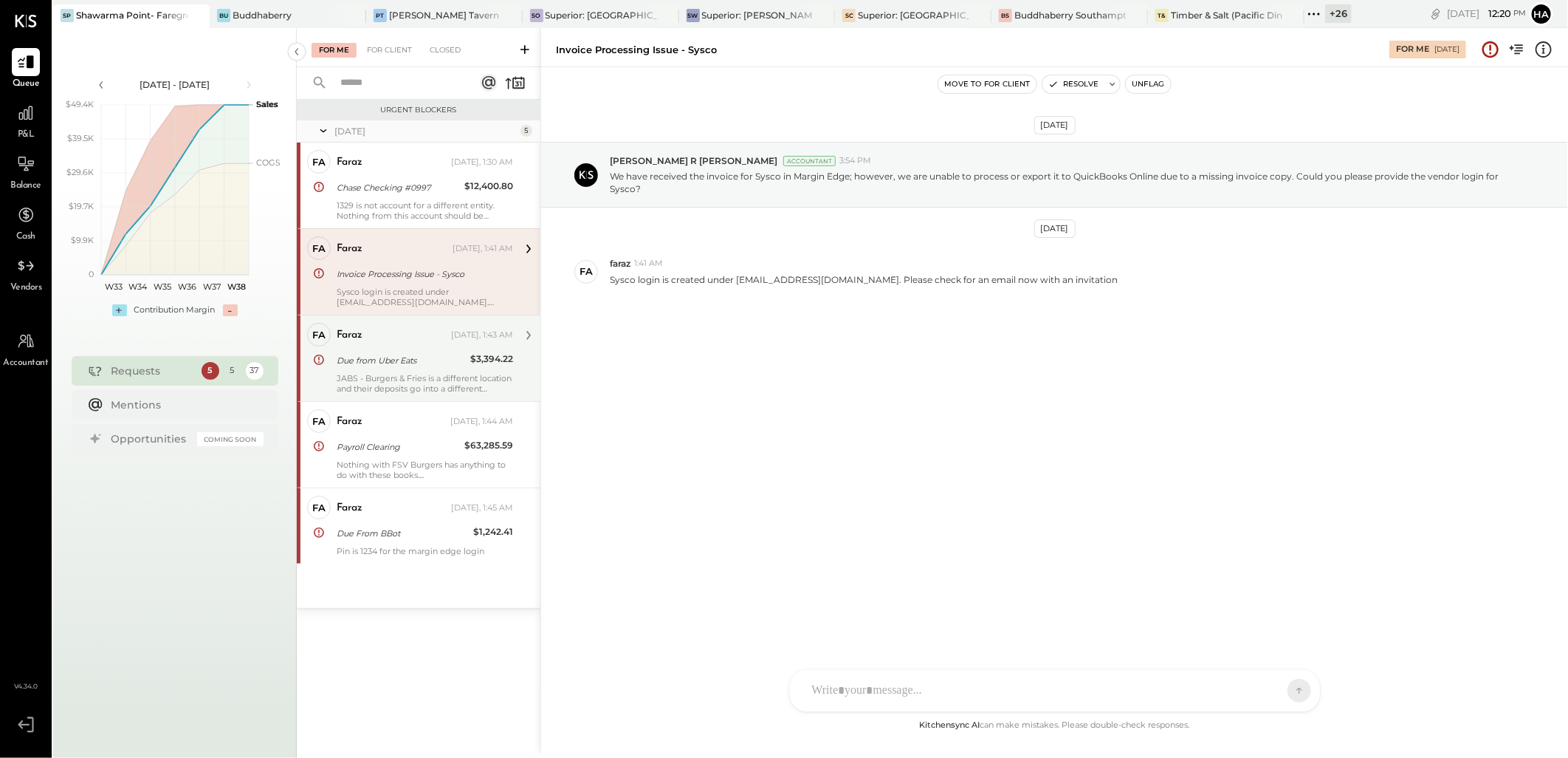
click at [382, 349] on div "faraz [DATE], 1:43 AM Due from Uber Eats $3,394.22 JABS - Burgers & Fries is a …" at bounding box center [425, 359] width 176 height 71
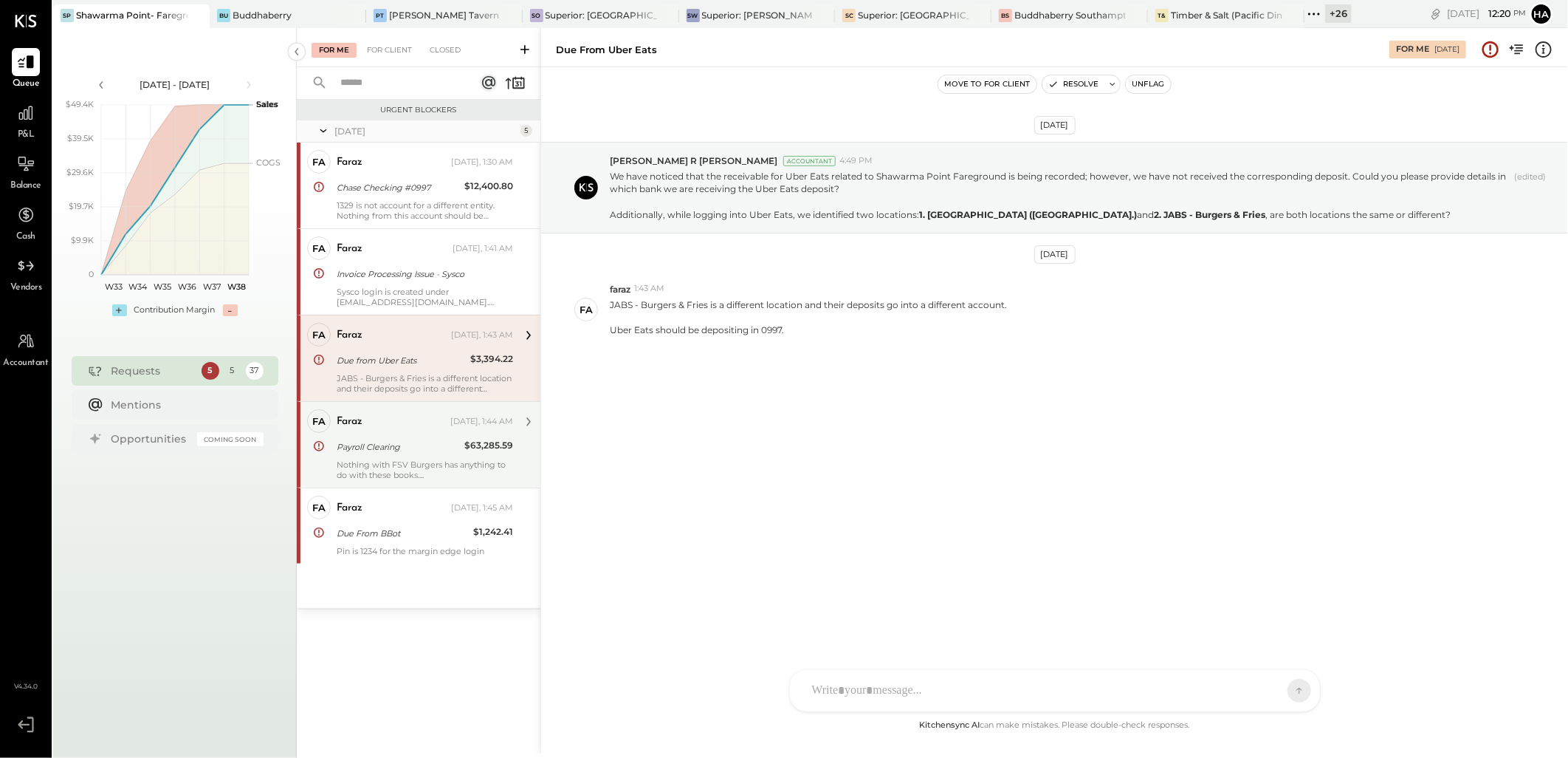
click at [394, 411] on div "faraz [DATE], 1:44 AM" at bounding box center [425, 422] width 176 height 21
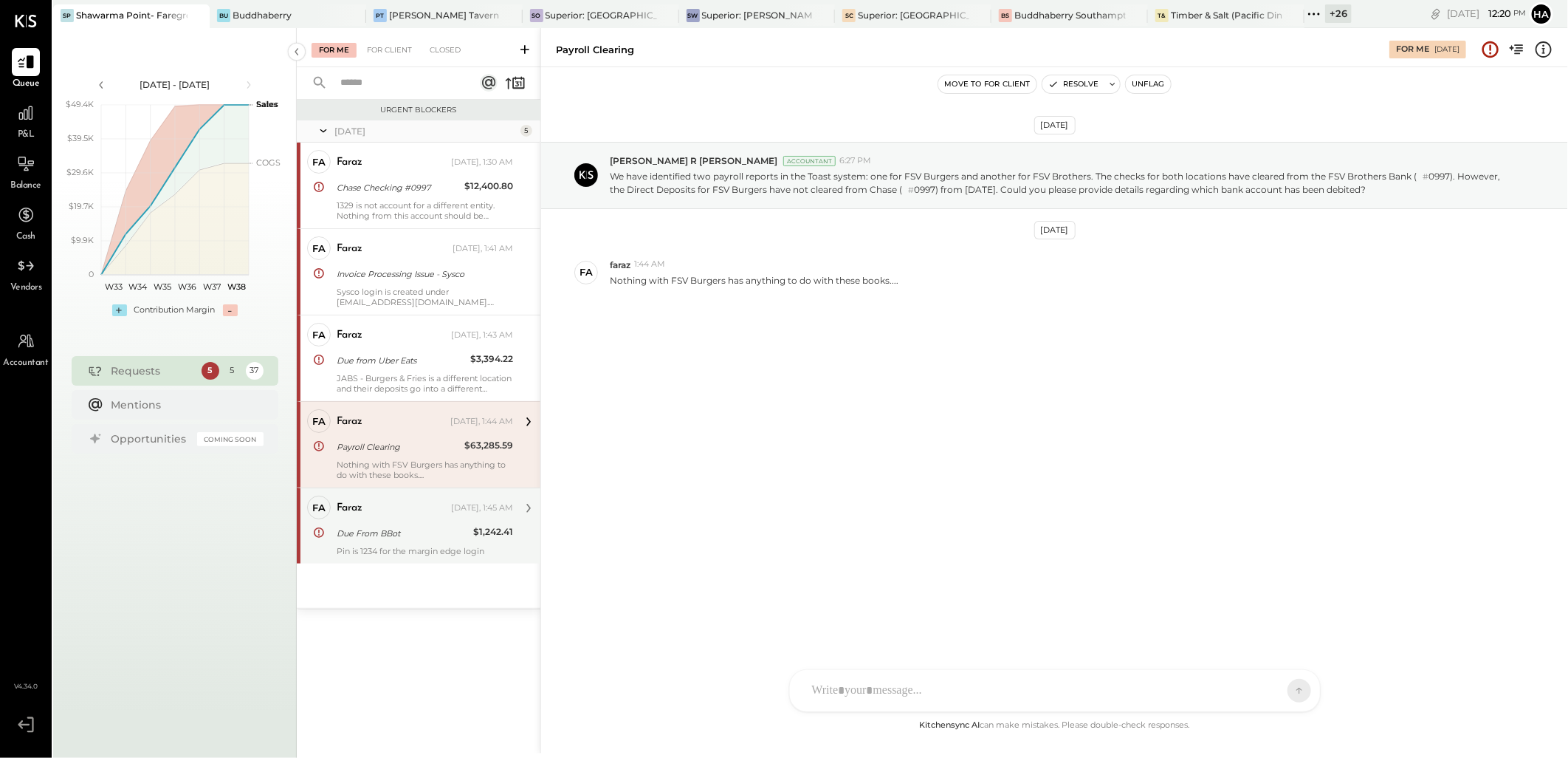
click at [393, 511] on div "faraz" at bounding box center [392, 508] width 111 height 14
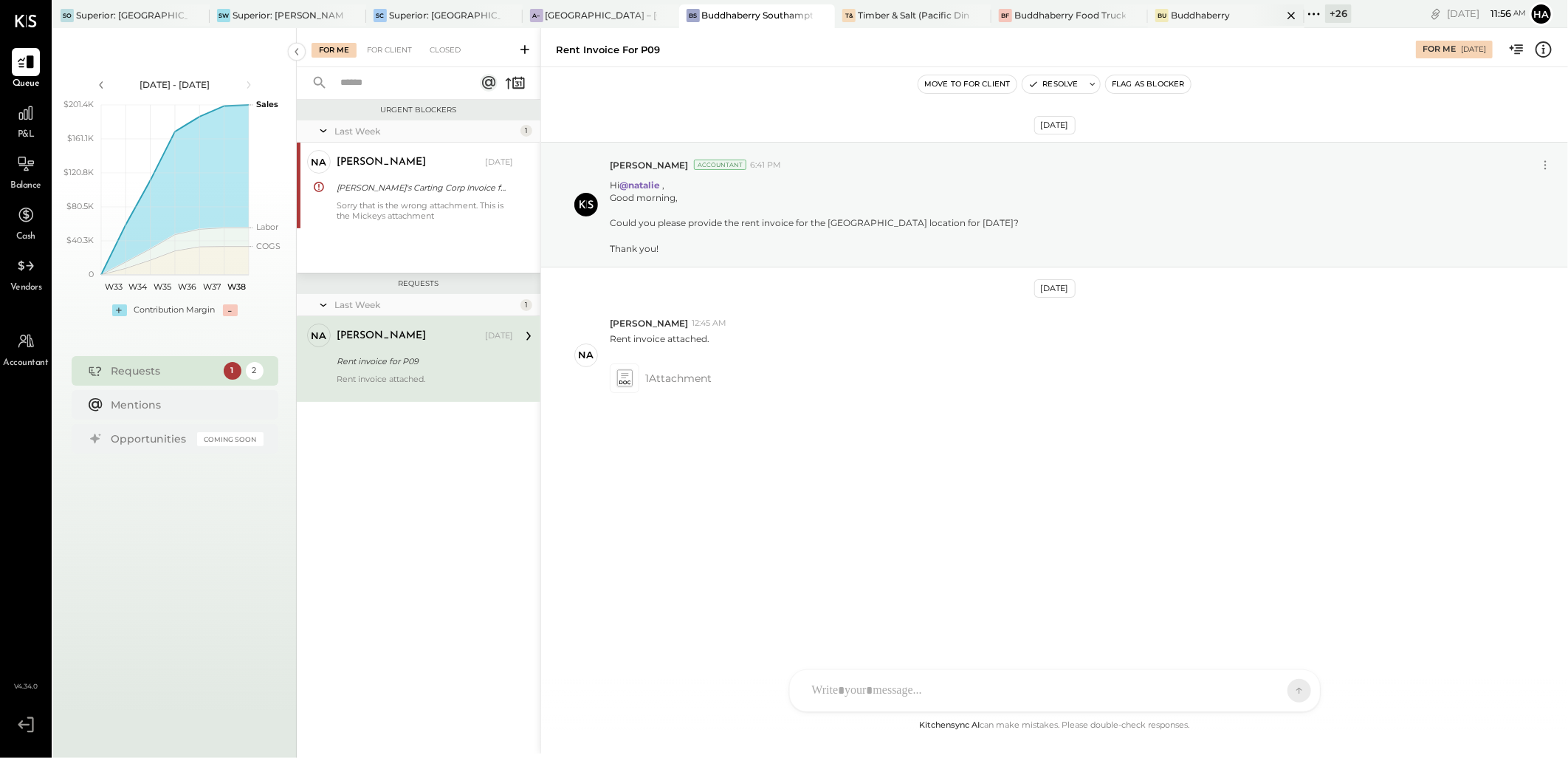
click at [1176, 10] on div "Buddhaberry" at bounding box center [1201, 15] width 59 height 13
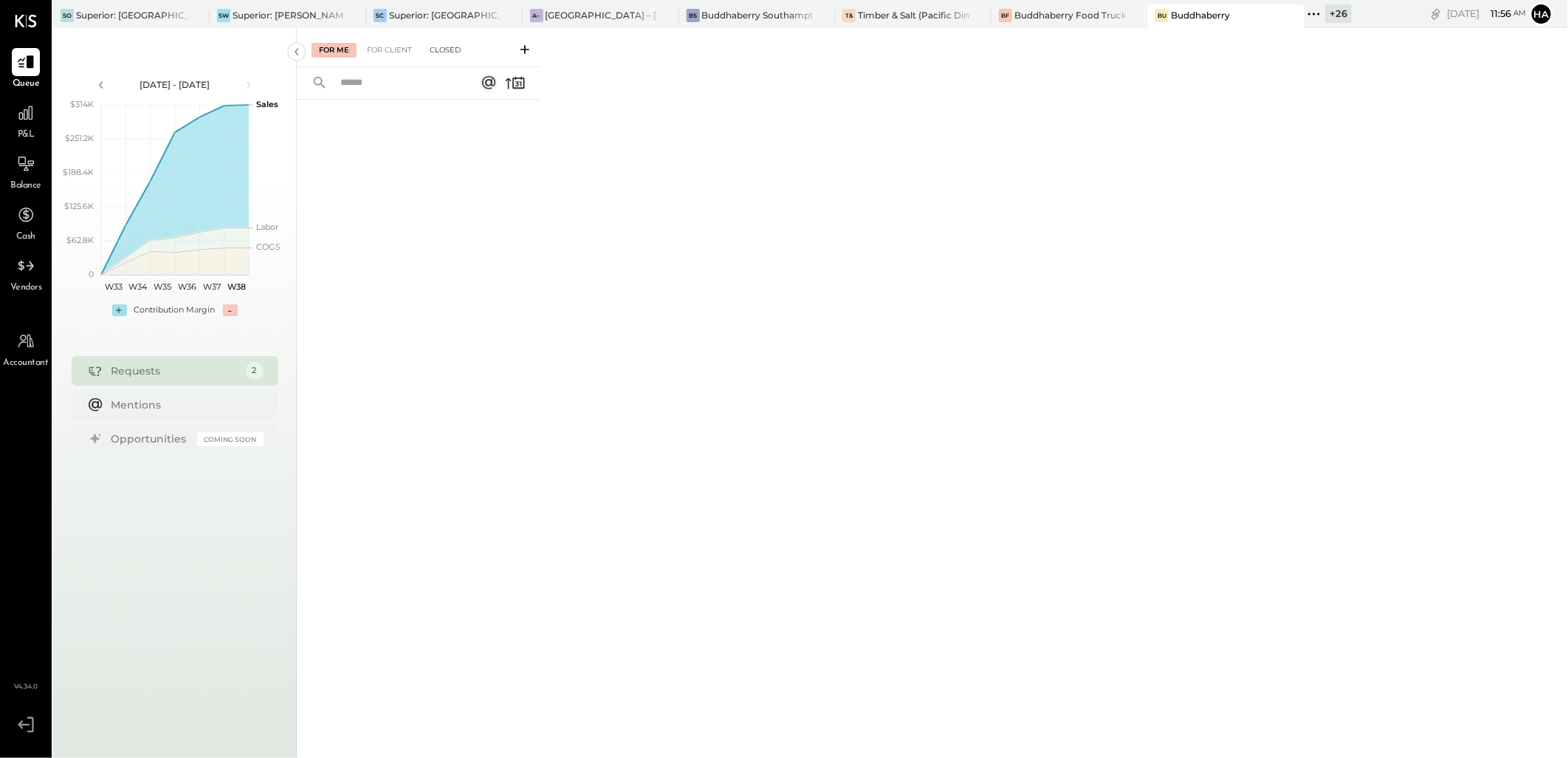
click at [451, 45] on div "Closed" at bounding box center [445, 50] width 46 height 14
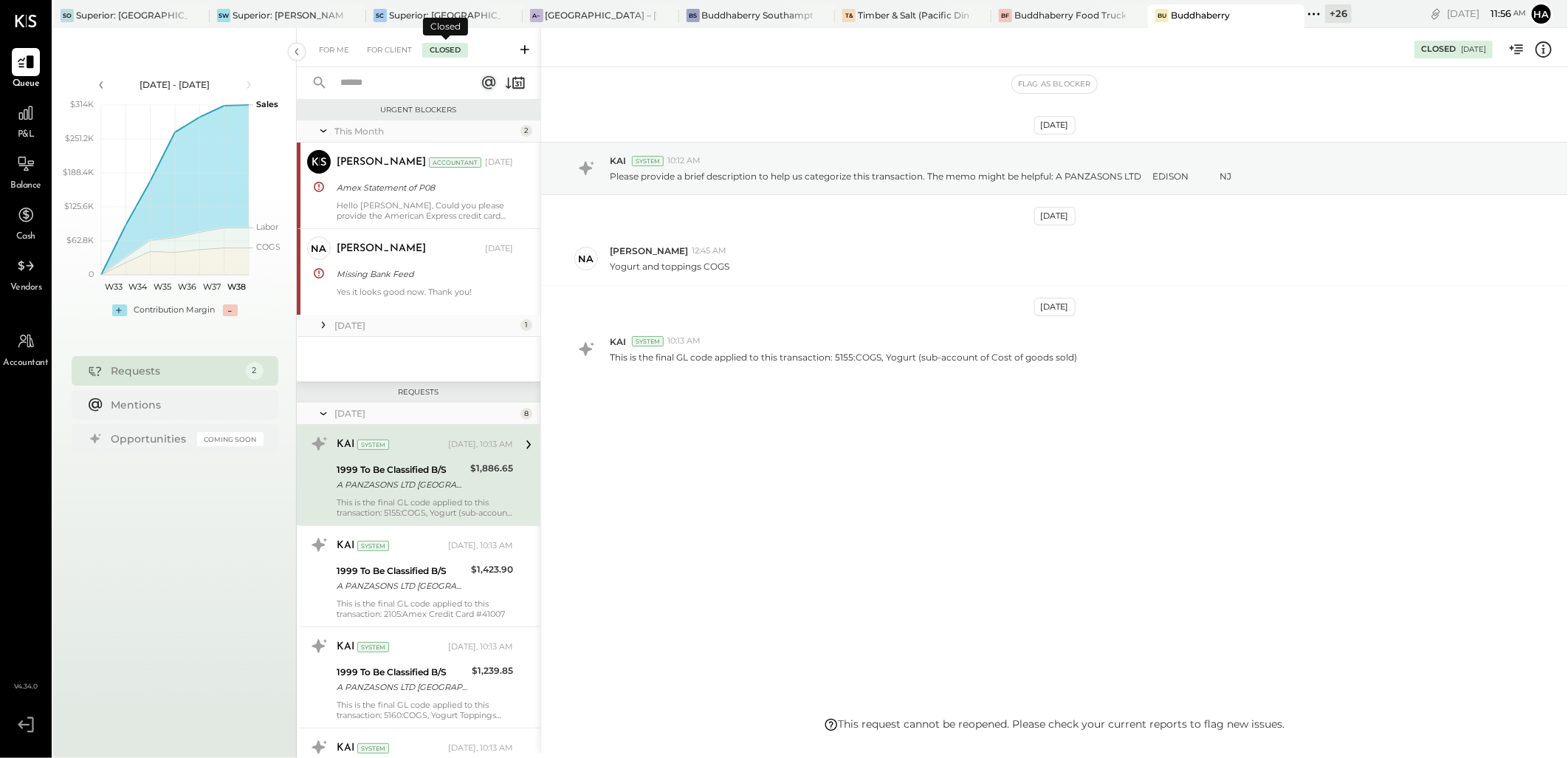
scroll to position [48, 0]
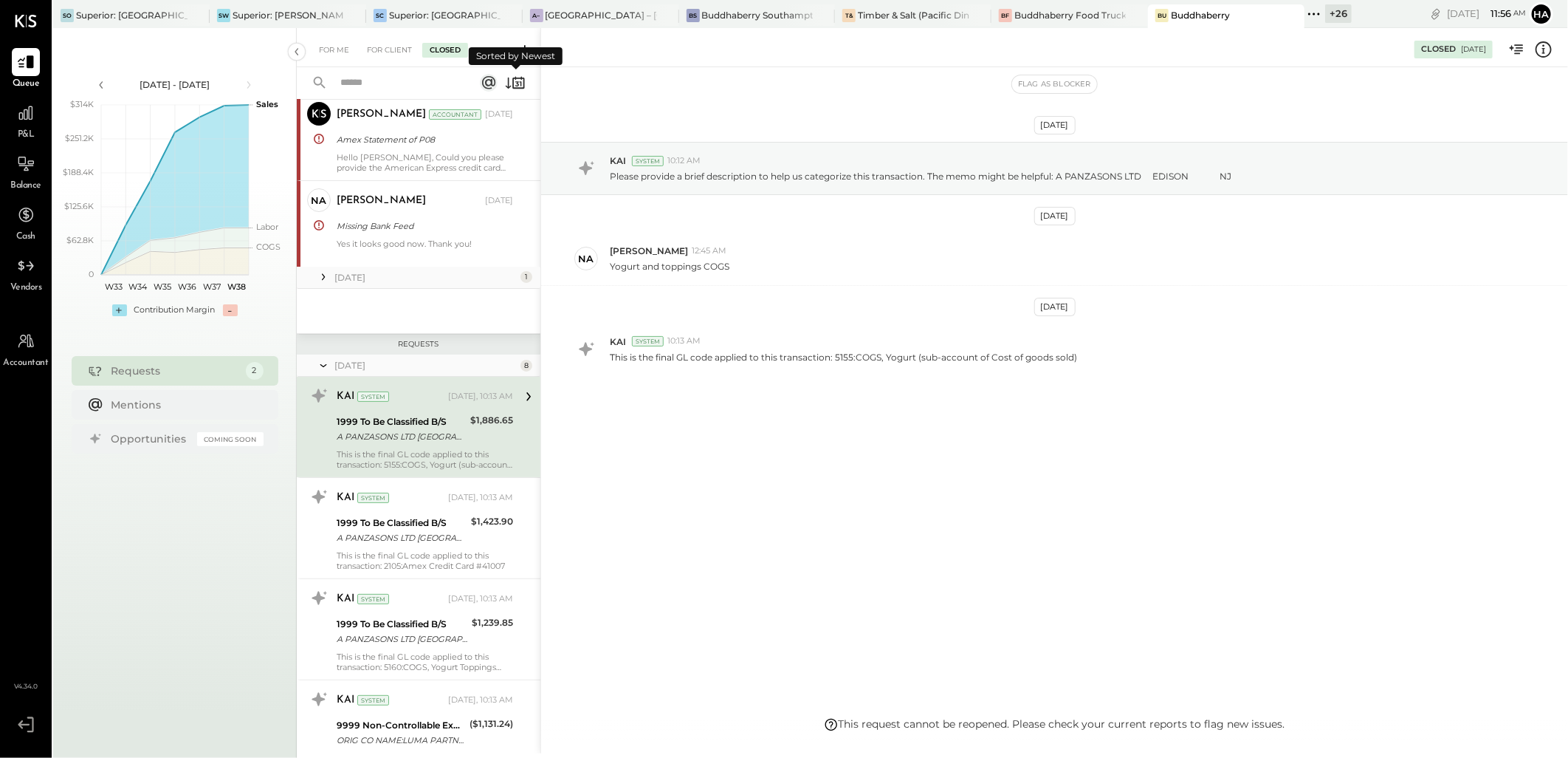
click at [510, 85] on icon at bounding box center [515, 83] width 21 height 21
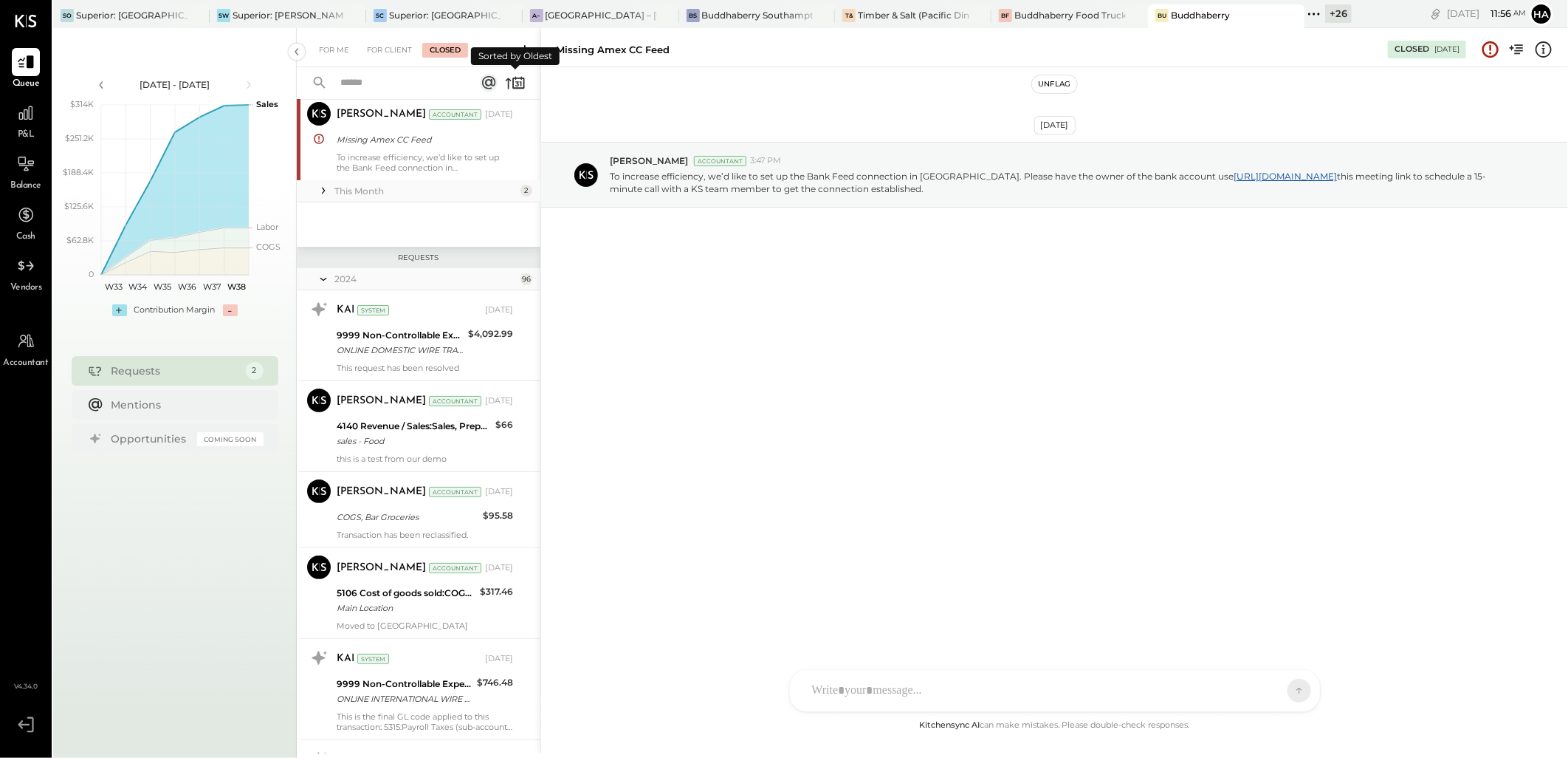
click at [510, 85] on icon at bounding box center [515, 83] width 21 height 21
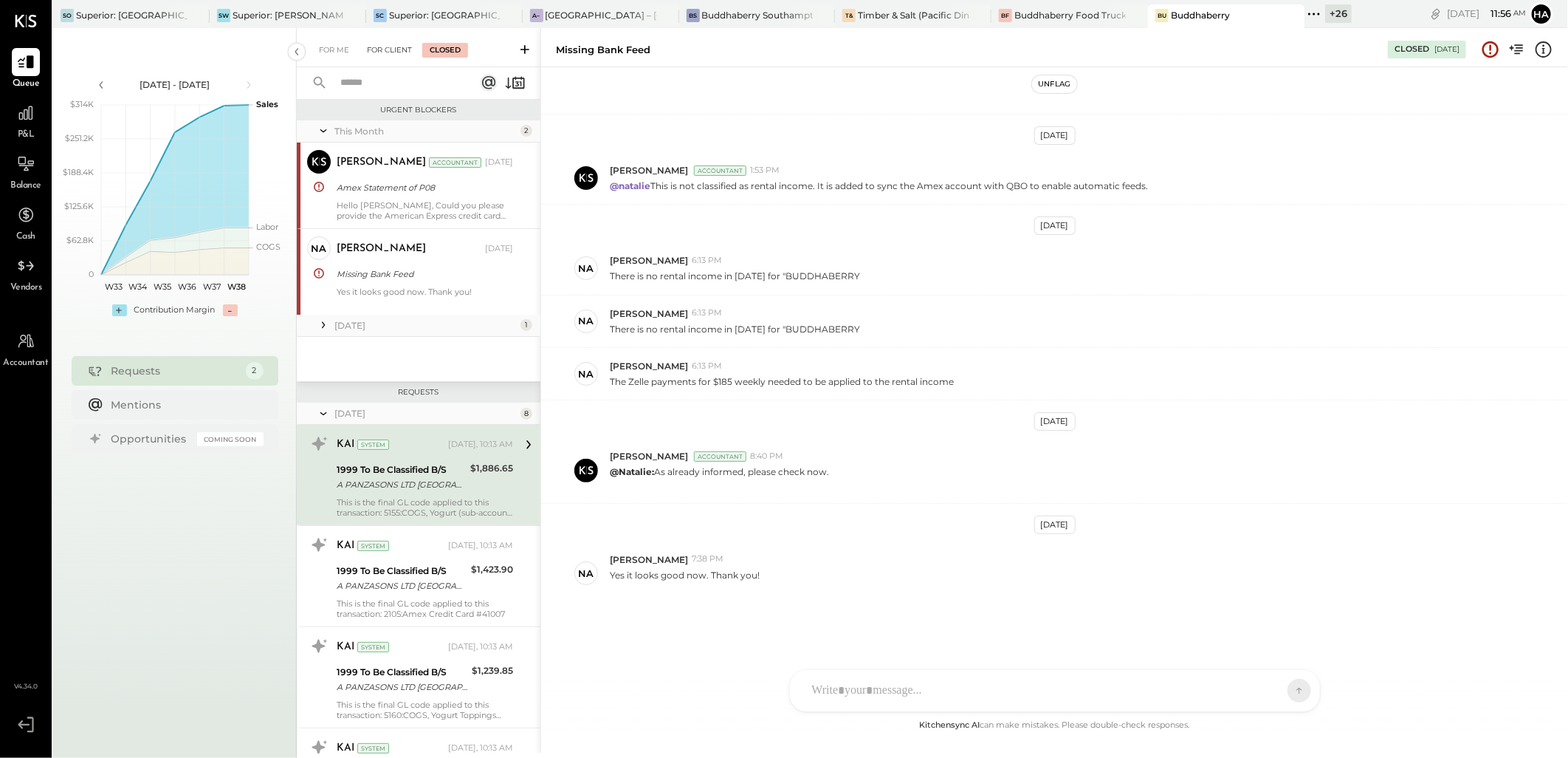
click at [386, 46] on div "For Client" at bounding box center [390, 50] width 60 height 14
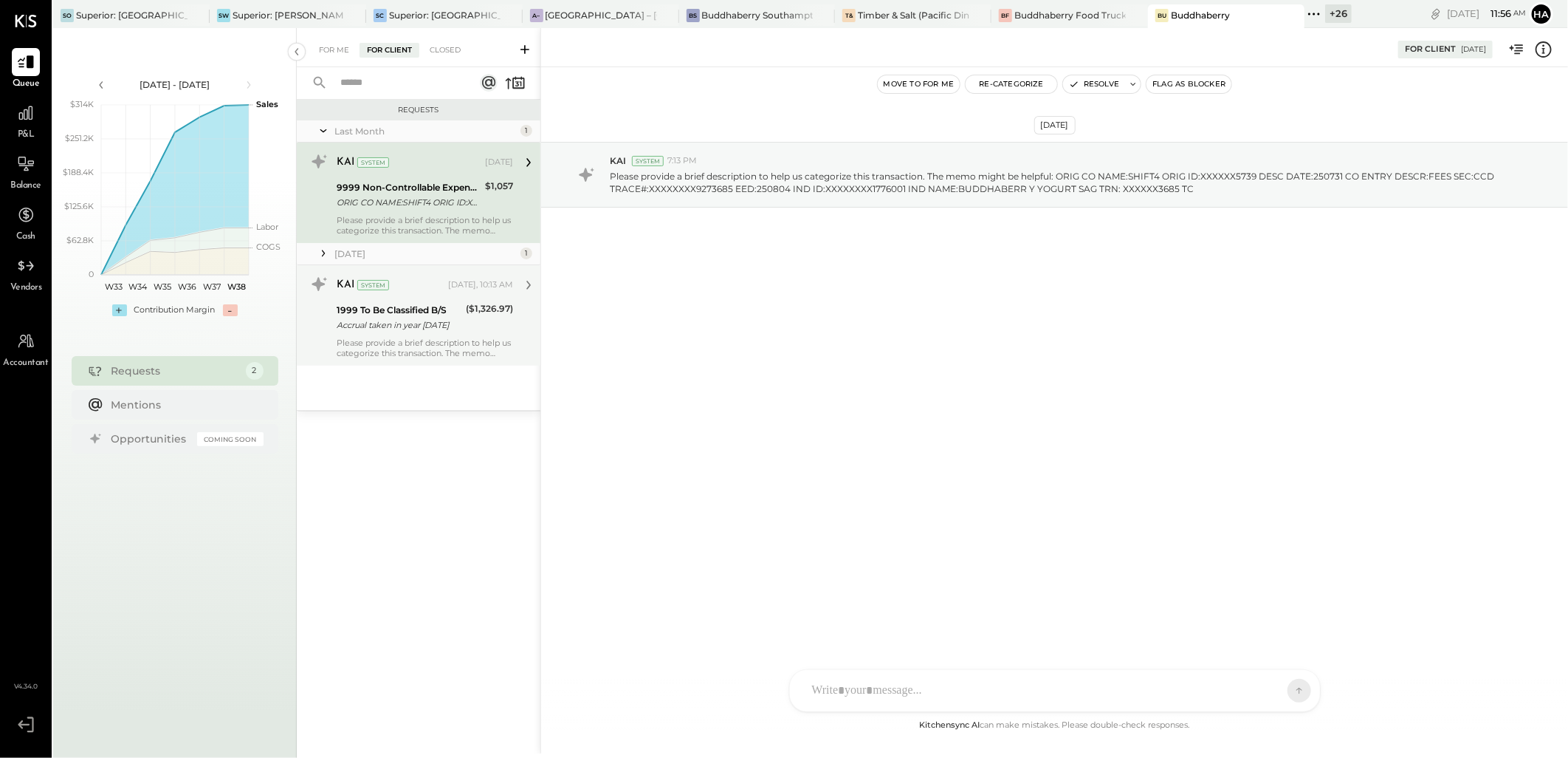
click at [419, 330] on div "Accrual taken in year [DATE]" at bounding box center [399, 325] width 125 height 14
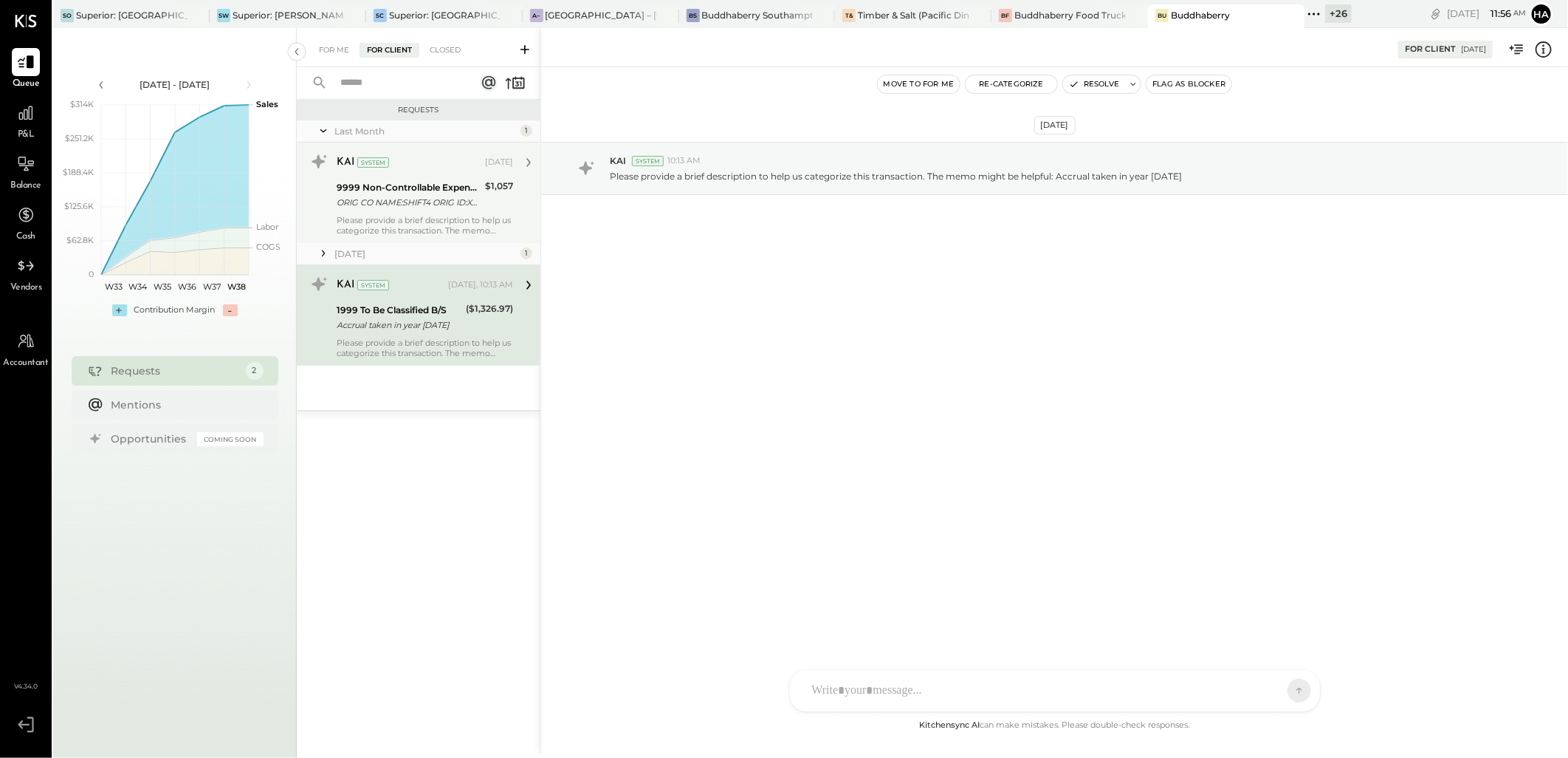
click at [408, 175] on div "KAI System Aug 25, 2025 9999 Non-Controllable Expenses:Other Income and Expense…" at bounding box center [425, 193] width 176 height 86
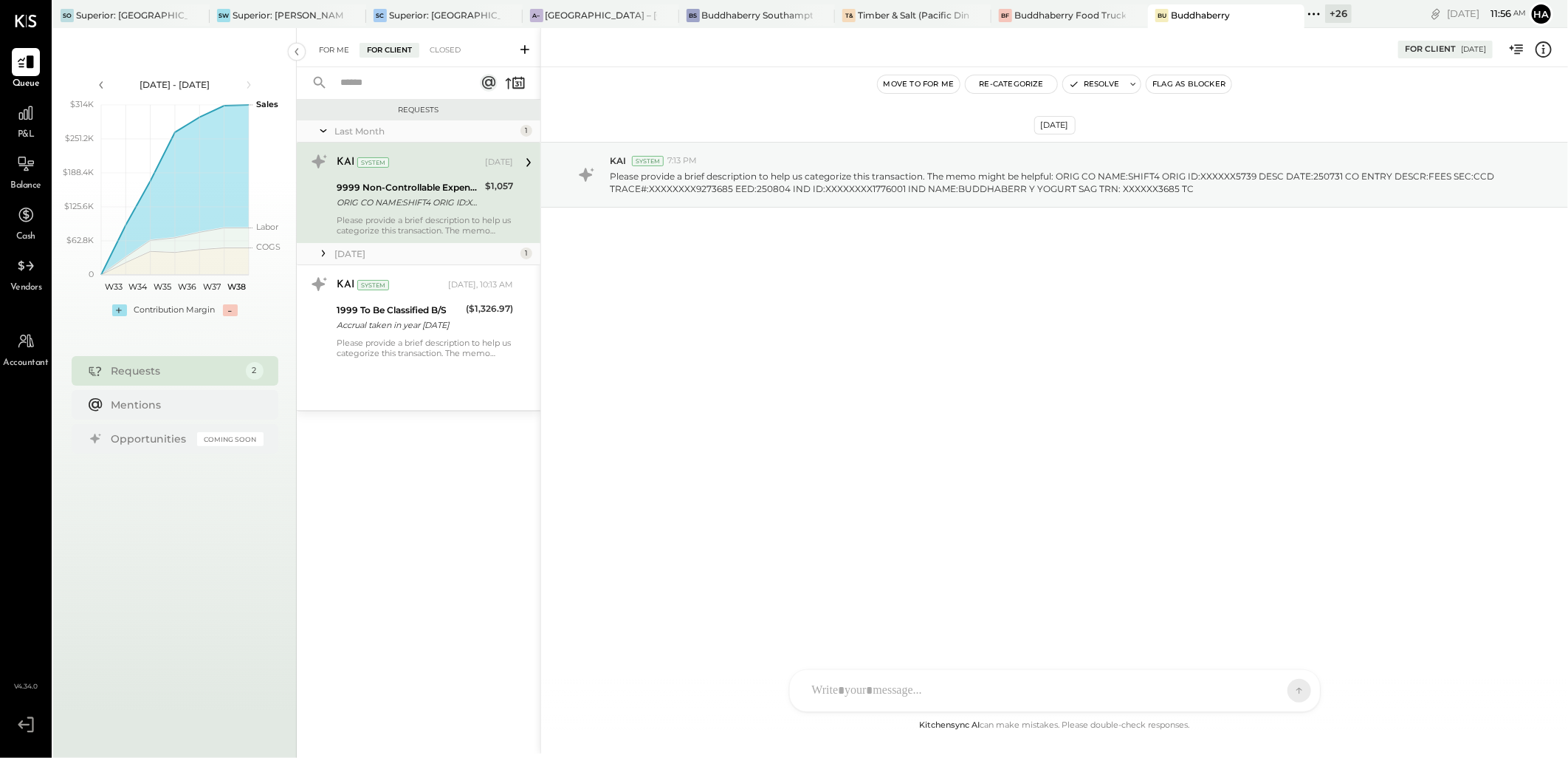
click at [334, 49] on div "For Me" at bounding box center [334, 50] width 45 height 14
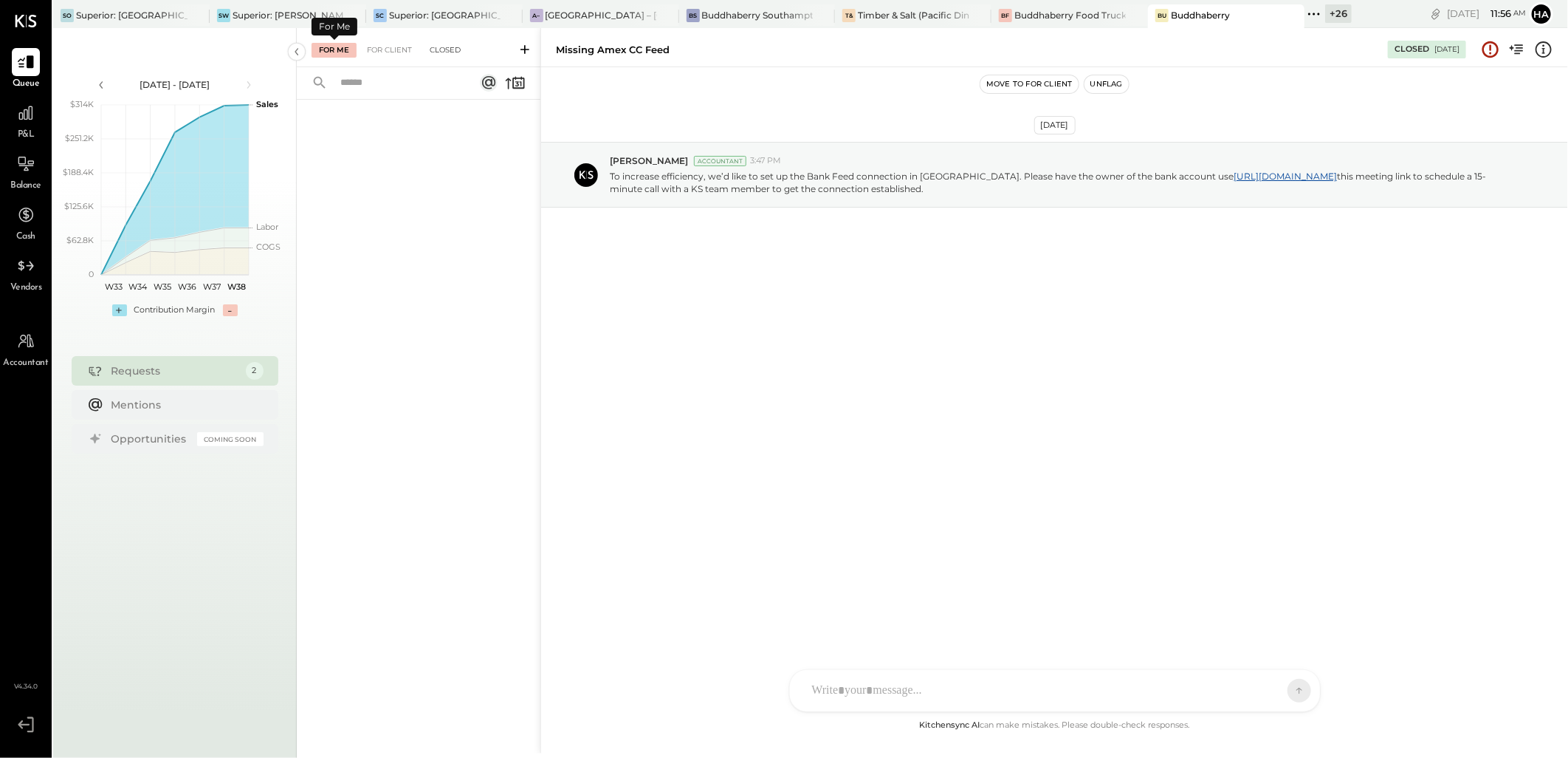
click at [454, 47] on div "Closed" at bounding box center [445, 50] width 46 height 14
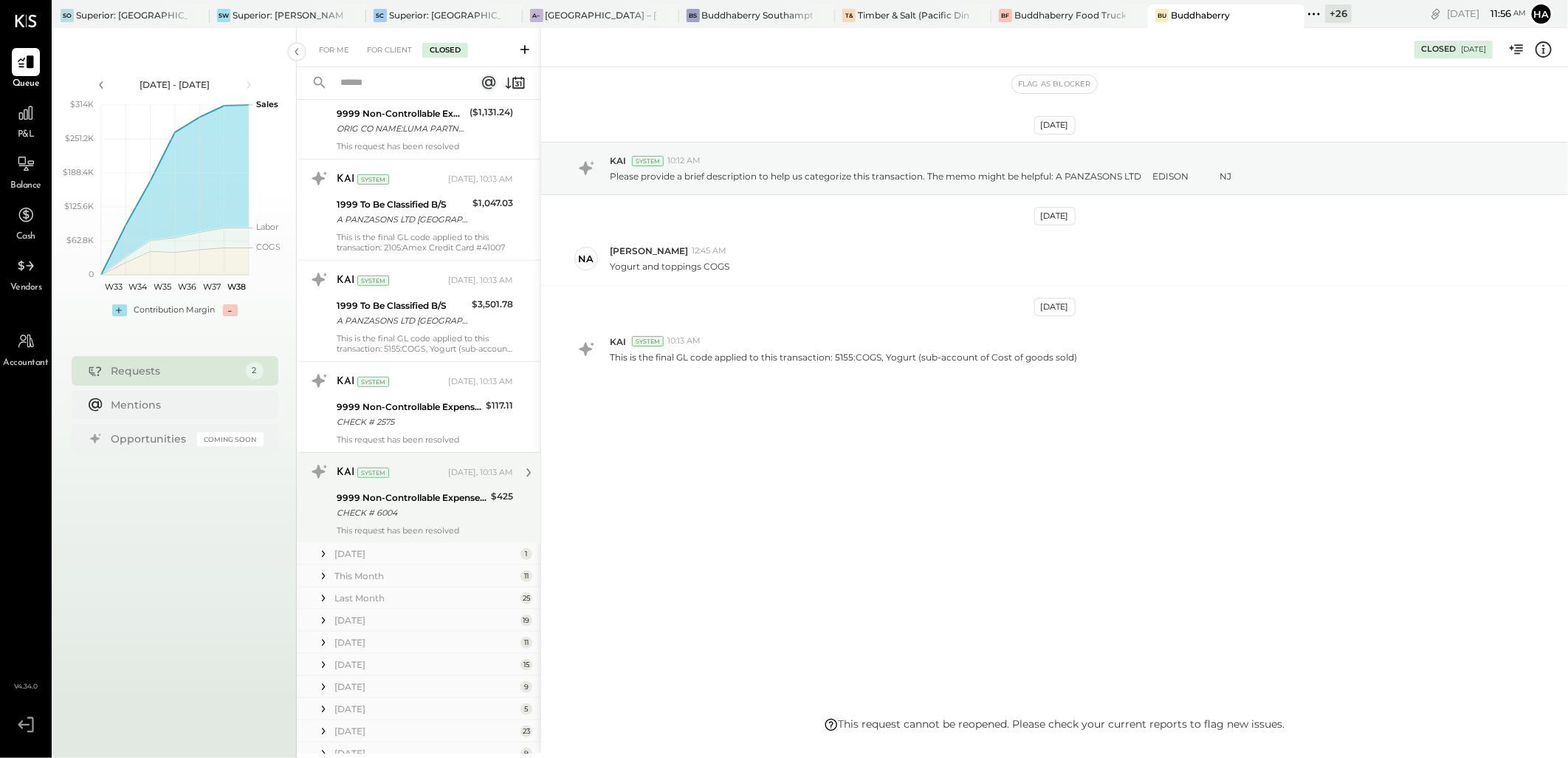
scroll to position [705, 0]
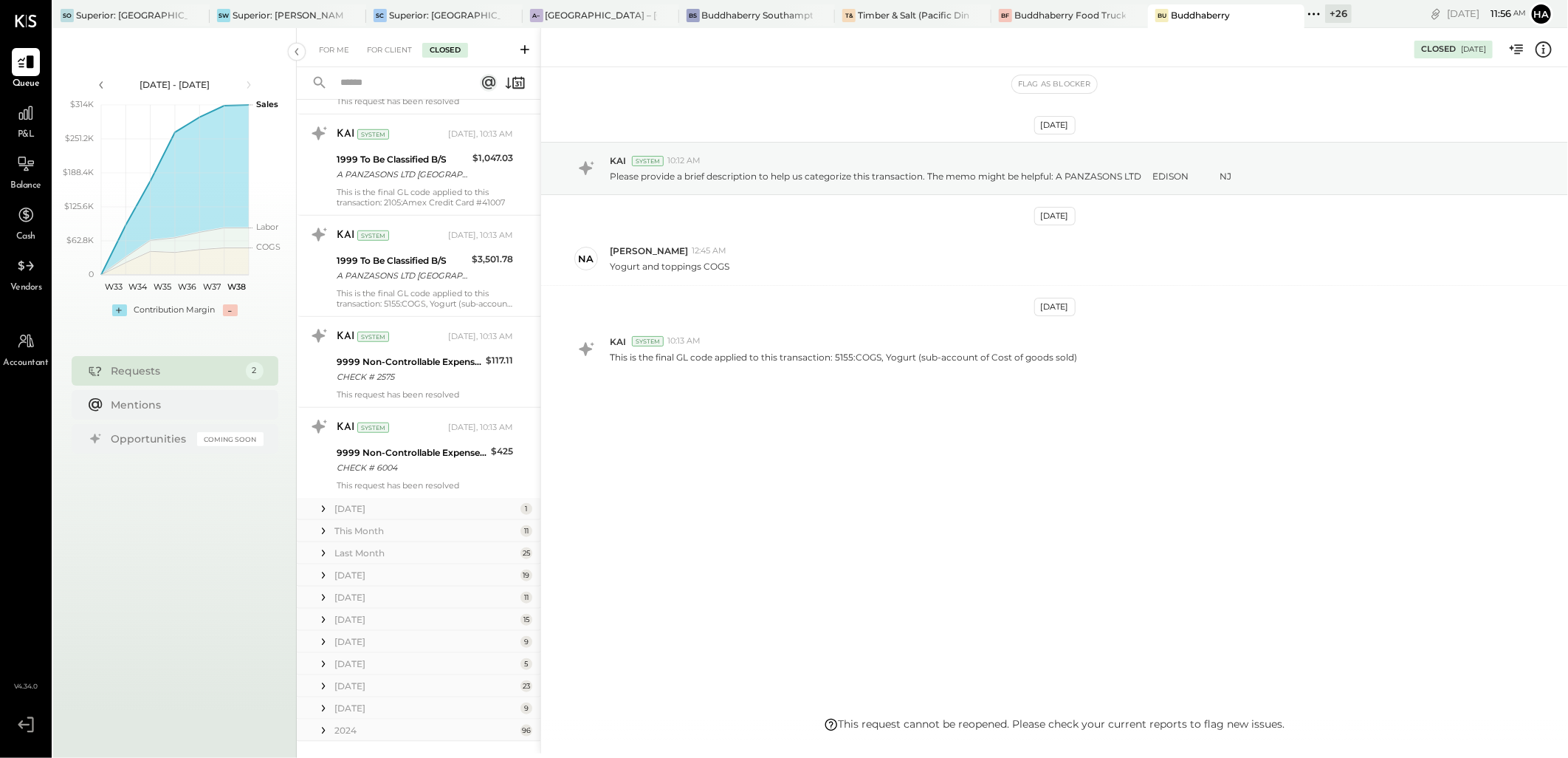
click at [355, 505] on div "[DATE]" at bounding box center [426, 509] width 183 height 13
click at [425, 562] on div "Rent Invoice for Sept. 2025" at bounding box center [422, 565] width 172 height 14
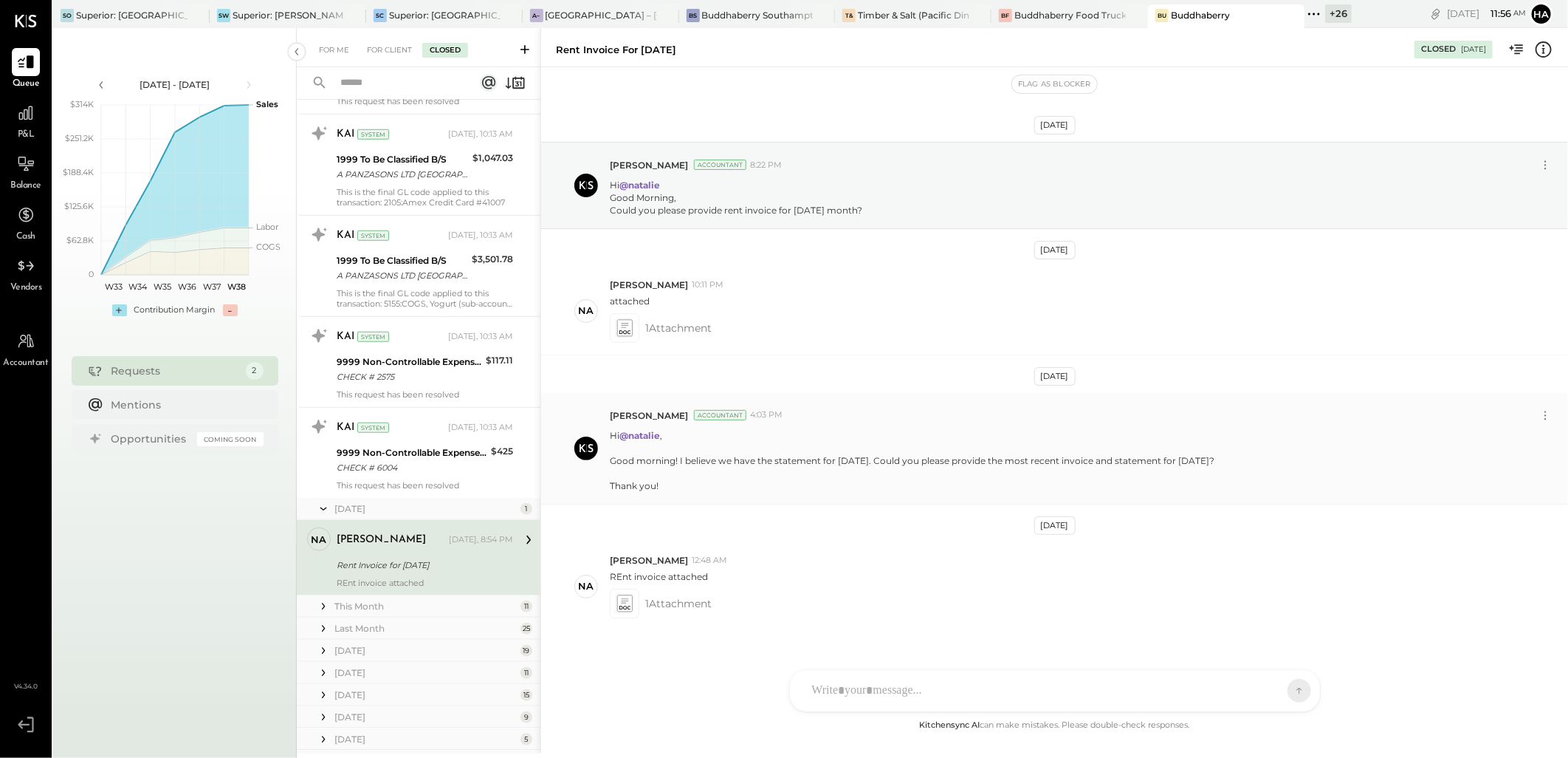
scroll to position [23, 0]
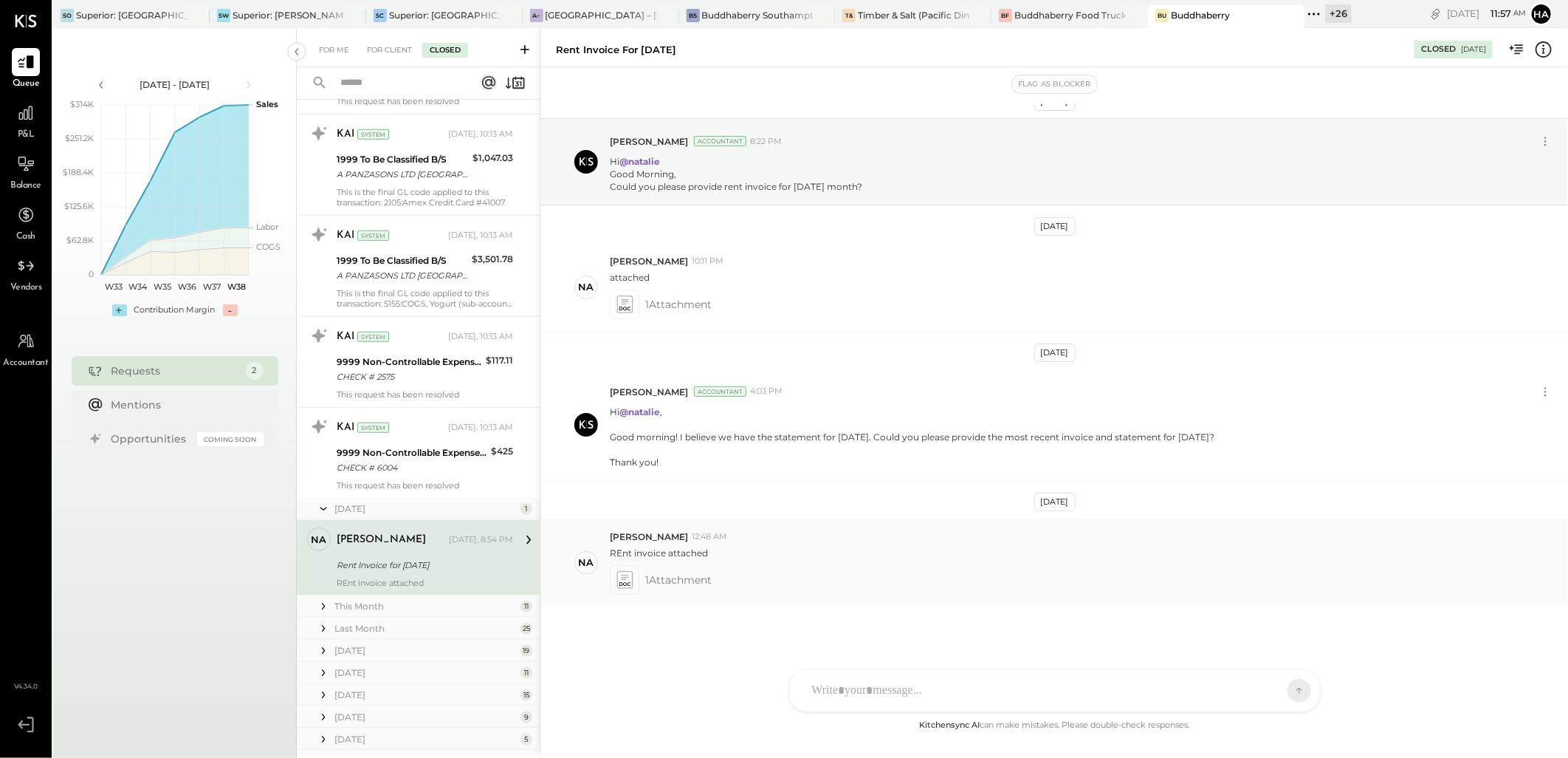
click at [621, 580] on icon at bounding box center [624, 579] width 15 height 17
